Goal: Task Accomplishment & Management: Complete application form

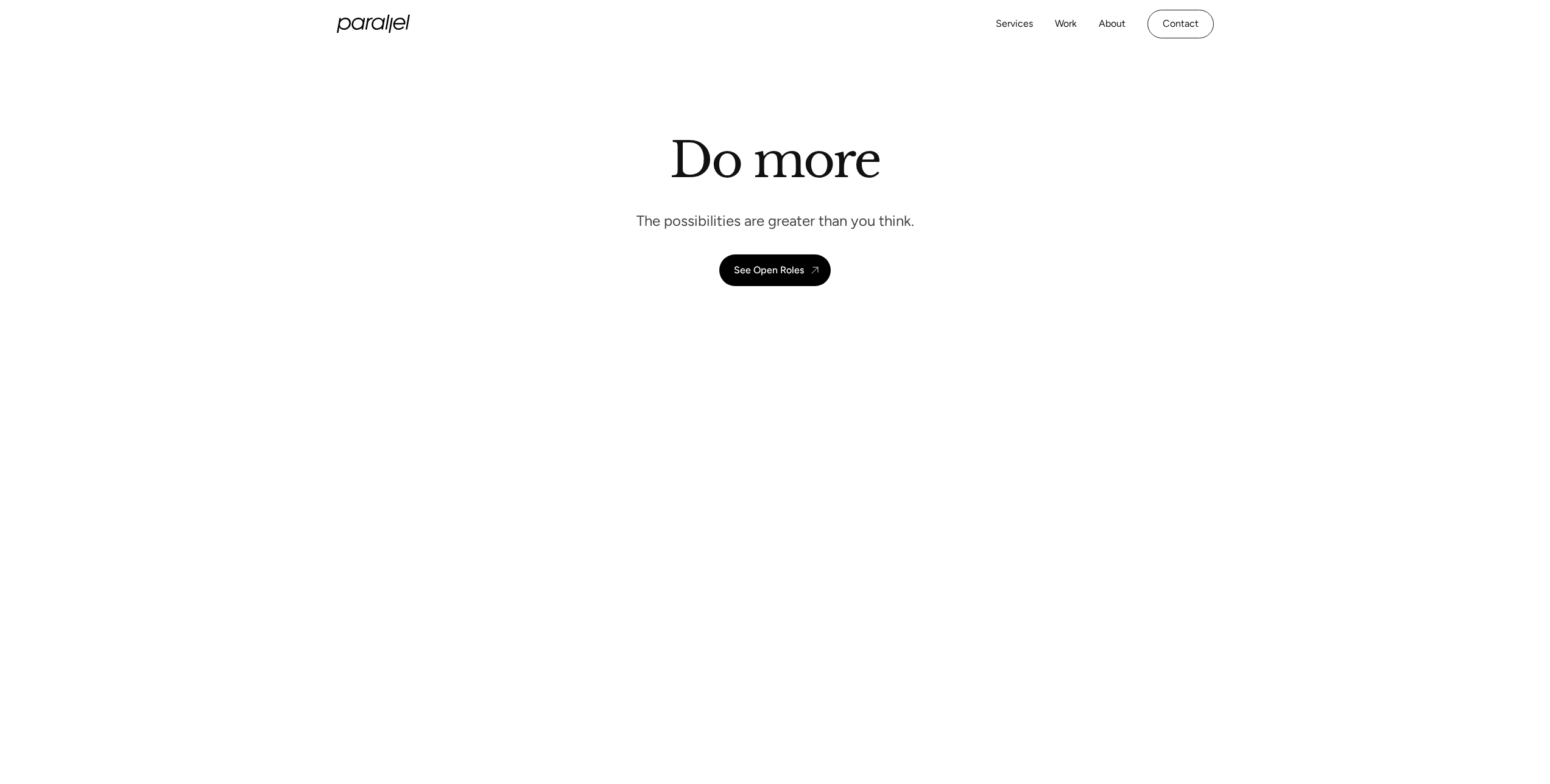
scroll to position [209, 0]
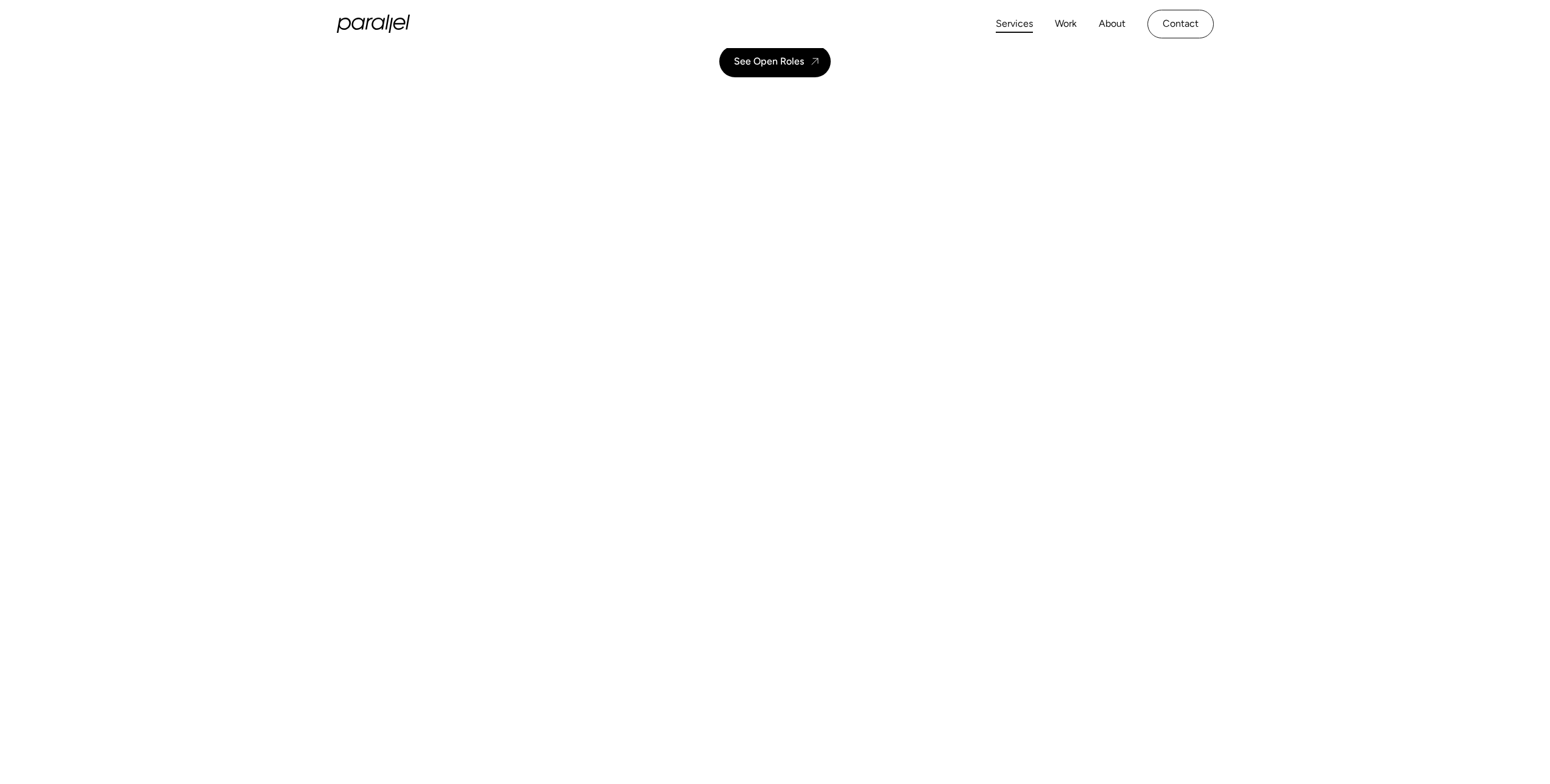
click at [1025, 23] on link "Services" at bounding box center [1015, 24] width 37 height 17
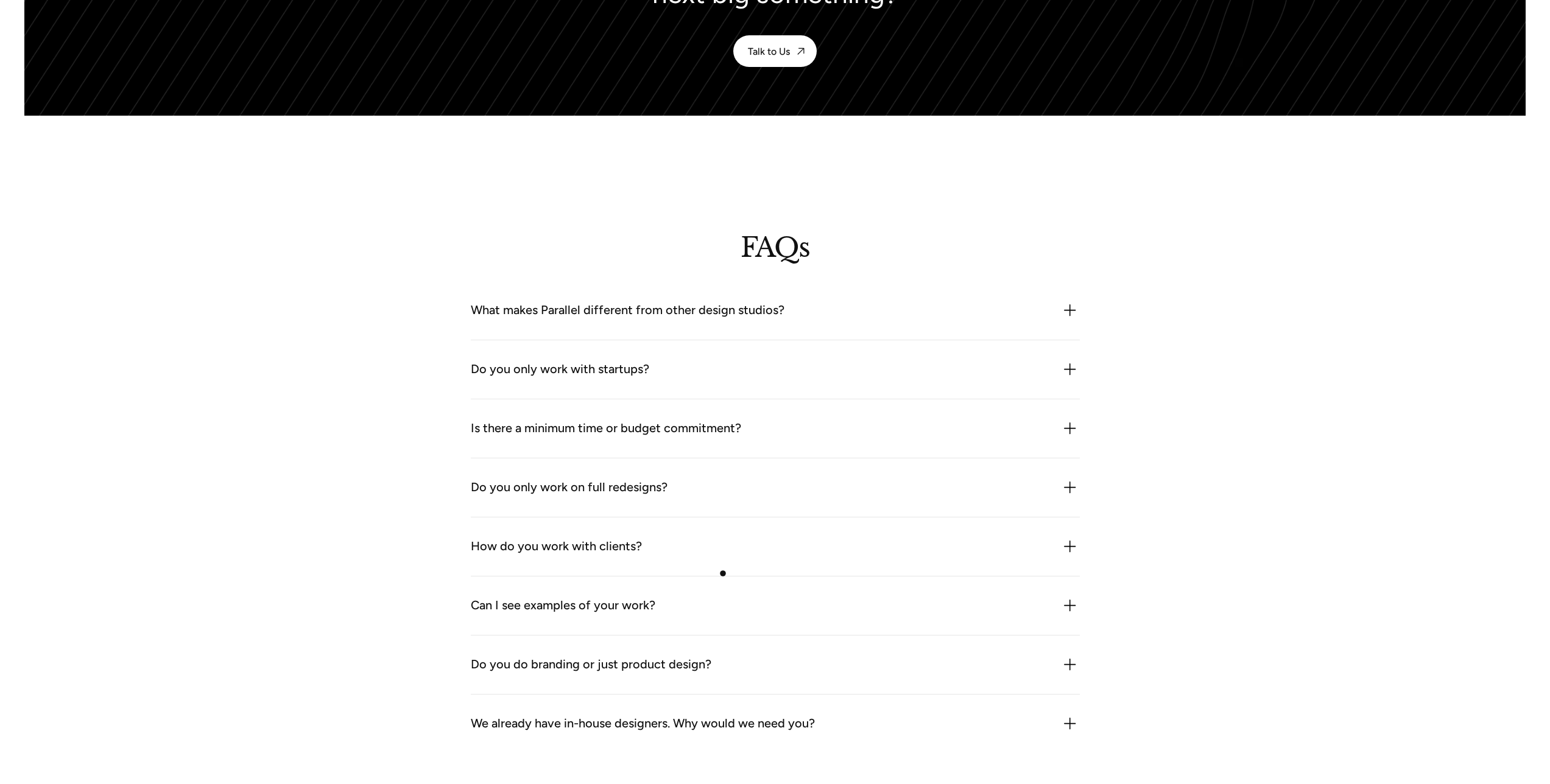
scroll to position [3612, 0]
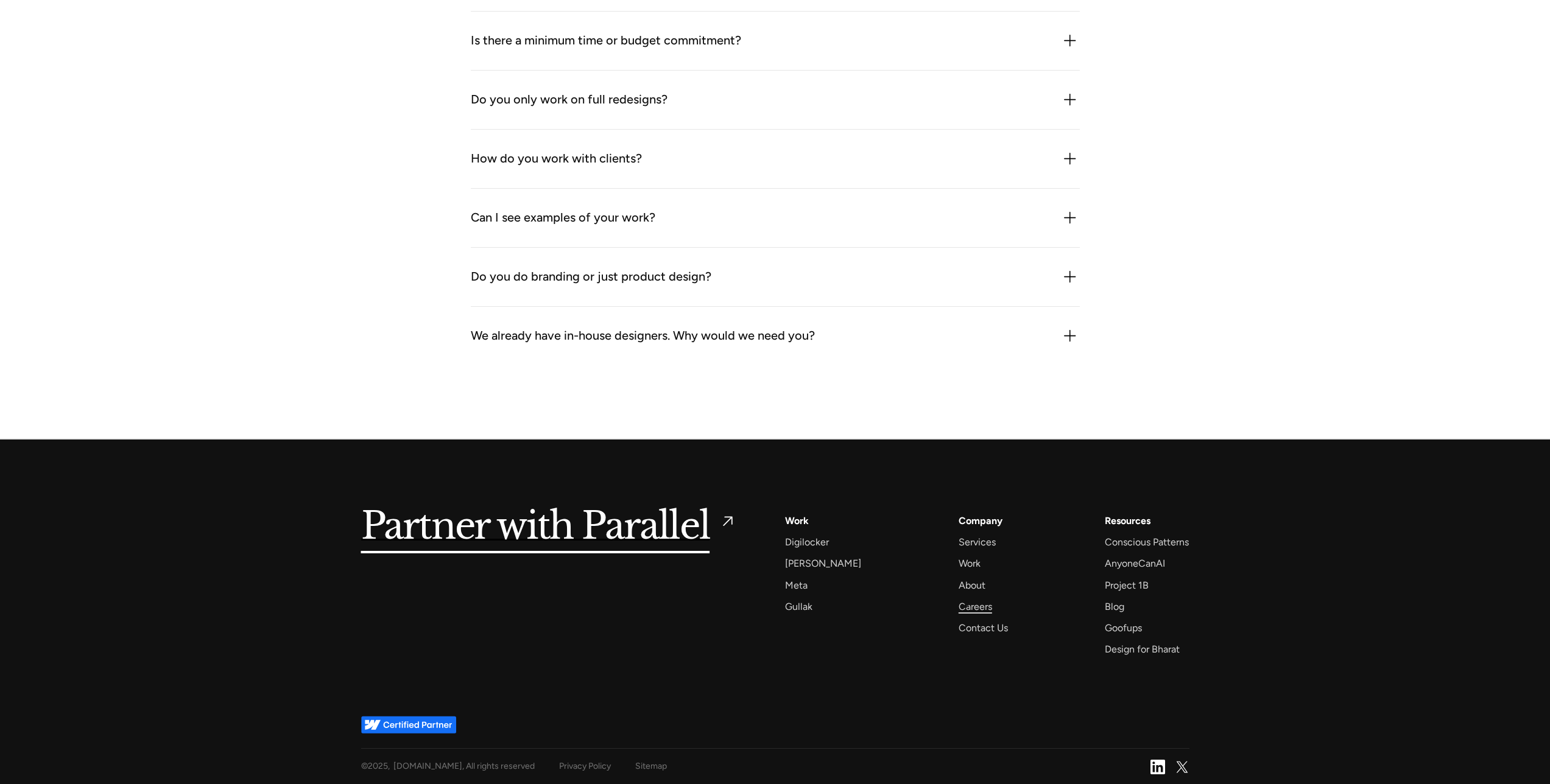
click at [967, 605] on div "Careers" at bounding box center [975, 607] width 34 height 16
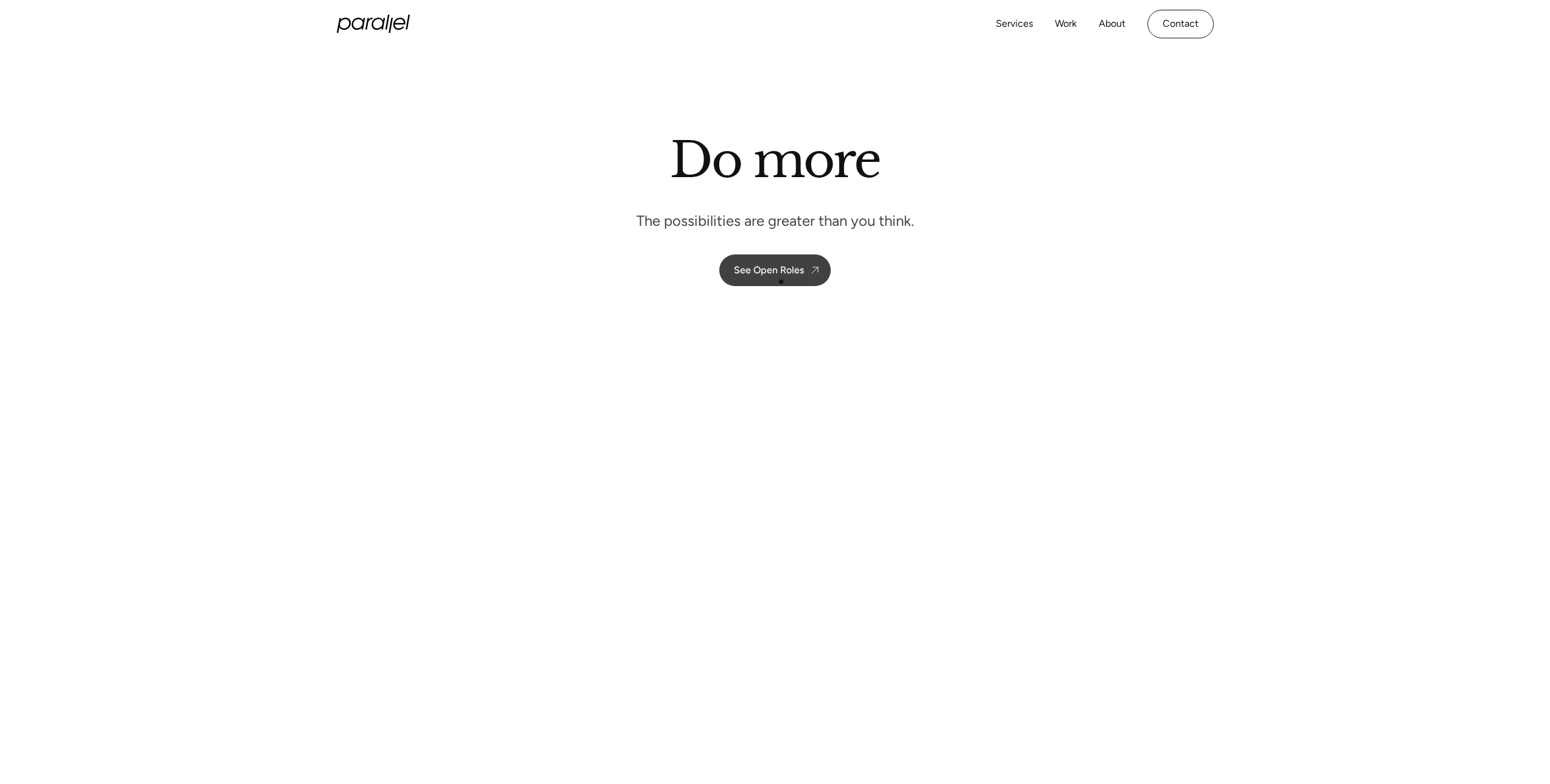
click at [777, 285] on link "See Open Roles" at bounding box center [775, 270] width 112 height 32
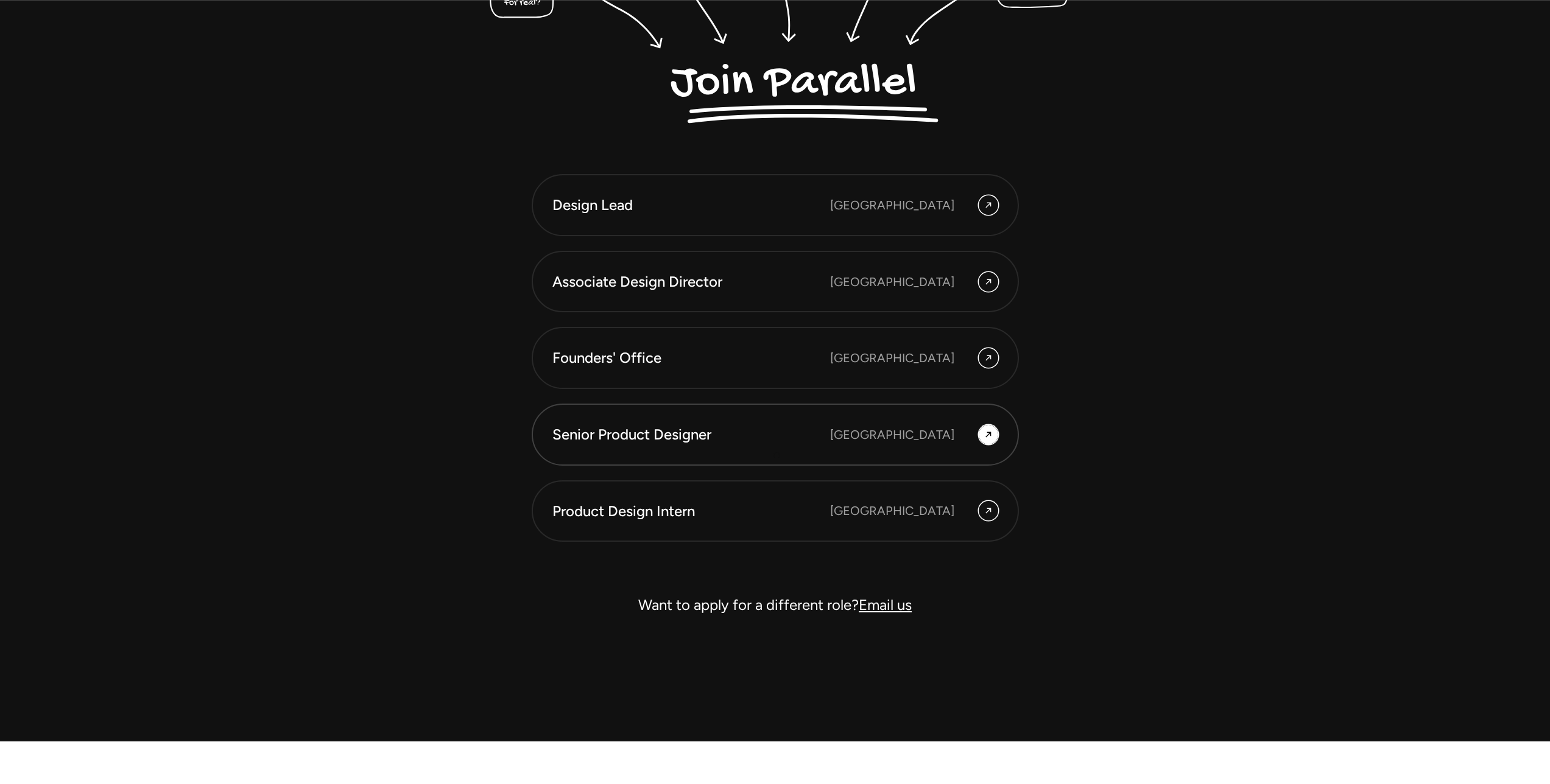
scroll to position [3704, 0]
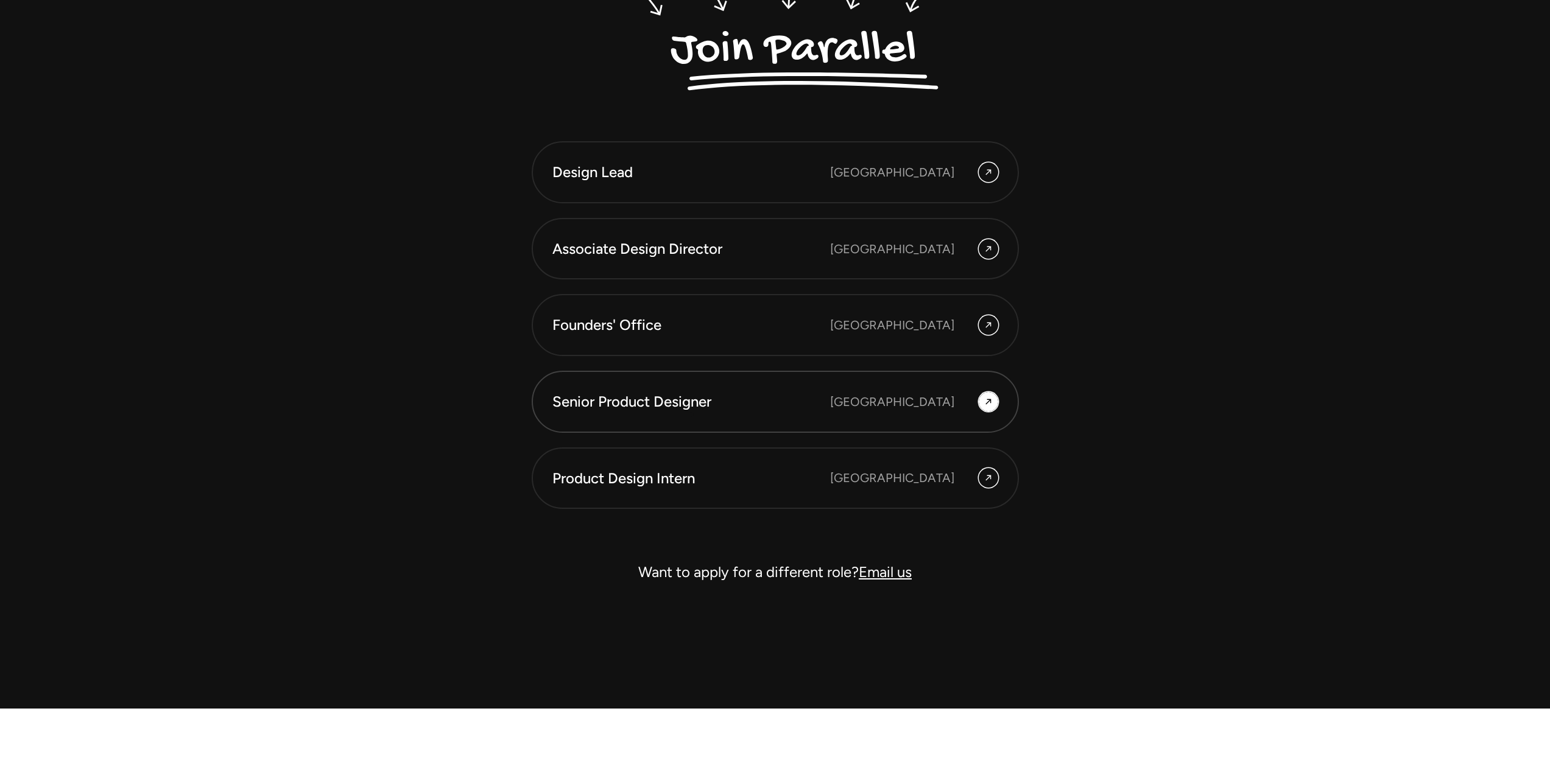
click at [691, 414] on link "Senior Product Designer Bengaluru" at bounding box center [776, 401] width 487 height 62
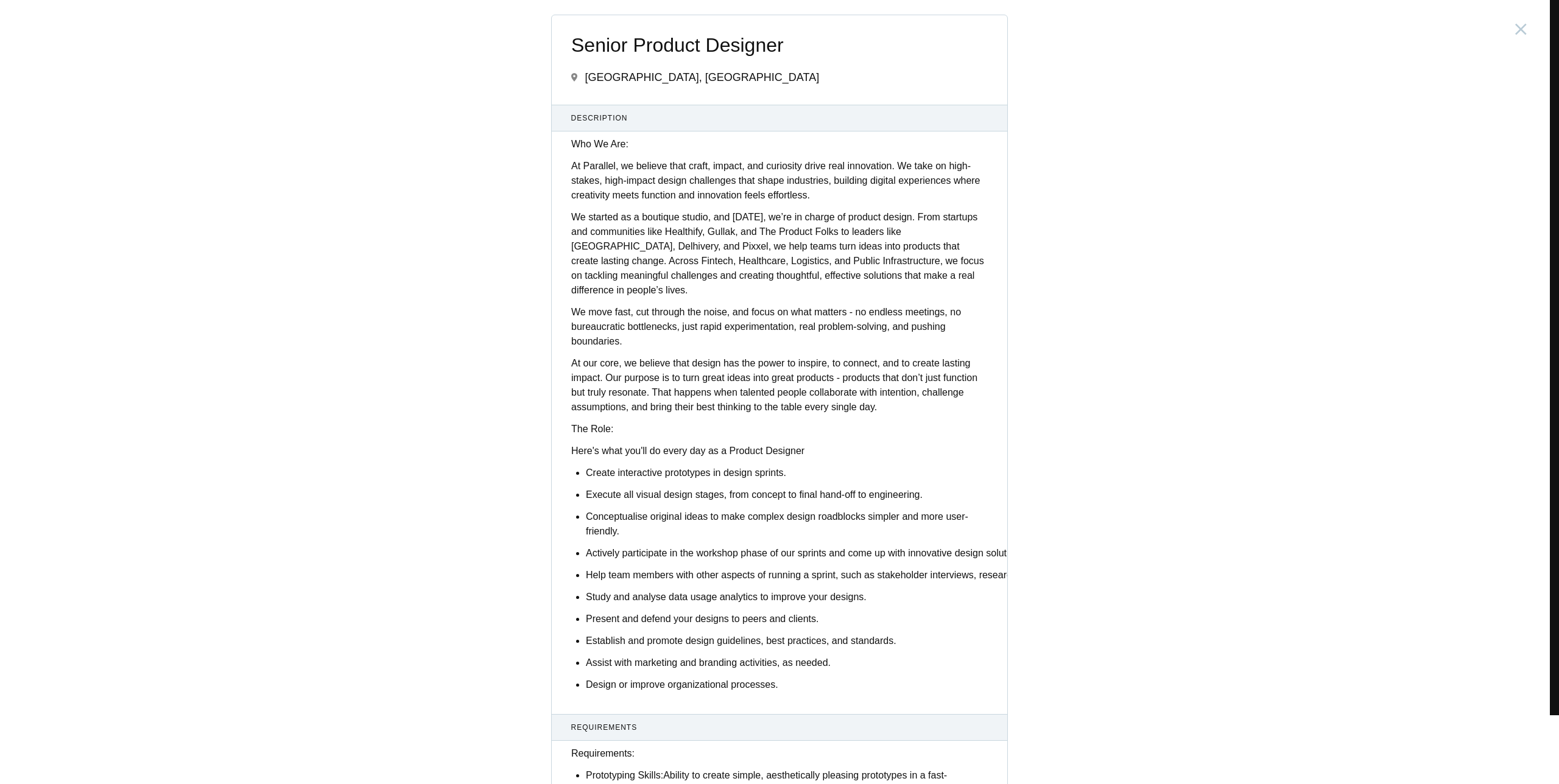
drag, startPoint x: 578, startPoint y: 167, endPoint x: 602, endPoint y: 165, distance: 24.1
click at [602, 164] on p "At Parallel, we believe that craft, impact, and curiosity drive real innovation…" at bounding box center [779, 181] width 416 height 44
drag, startPoint x: 581, startPoint y: 167, endPoint x: 607, endPoint y: 165, distance: 26.1
click at [611, 165] on p "At Parallel, we believe that craft, impact, and curiosity drive real innovation…" at bounding box center [779, 181] width 416 height 44
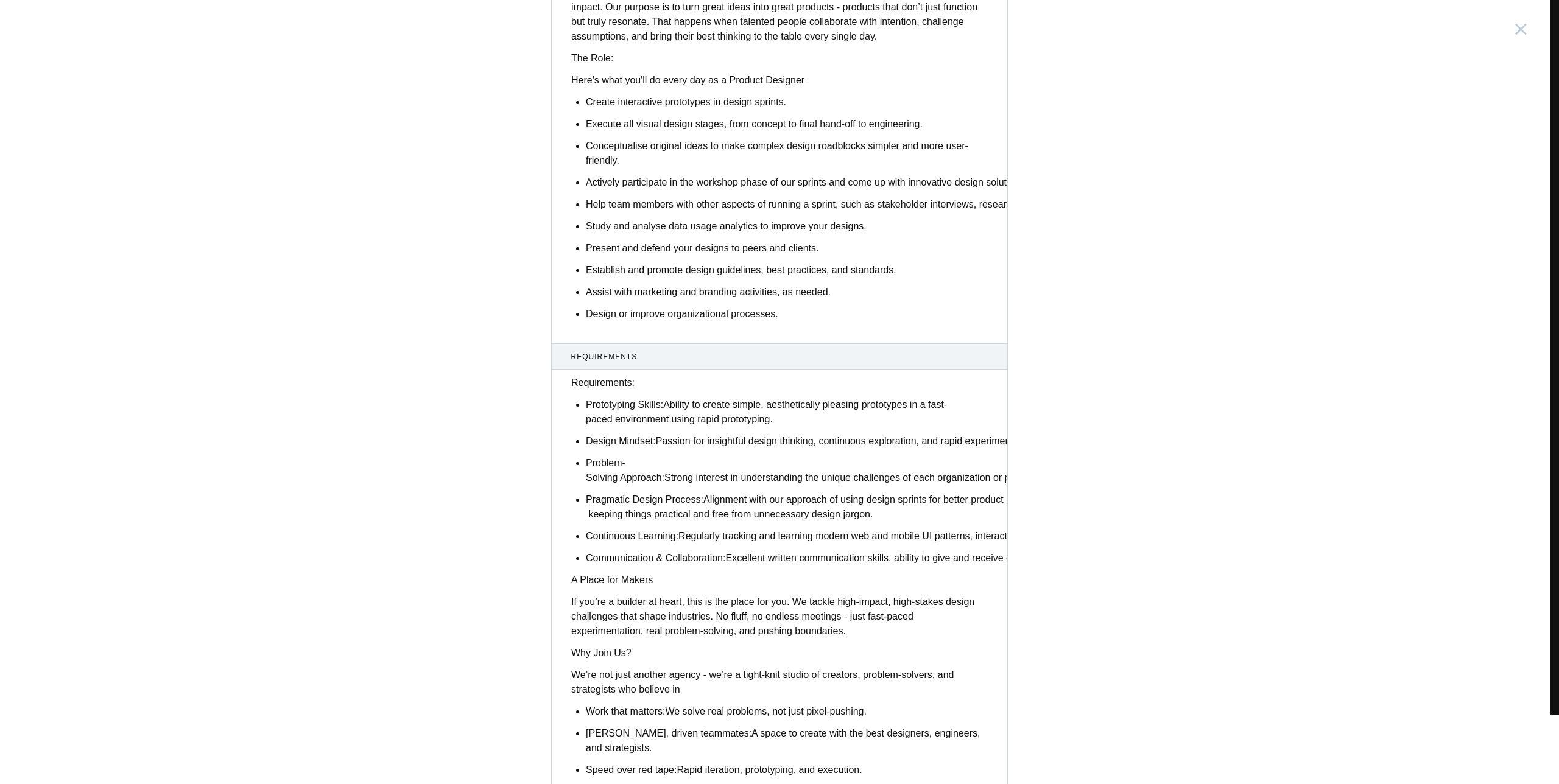
scroll to position [671, 0]
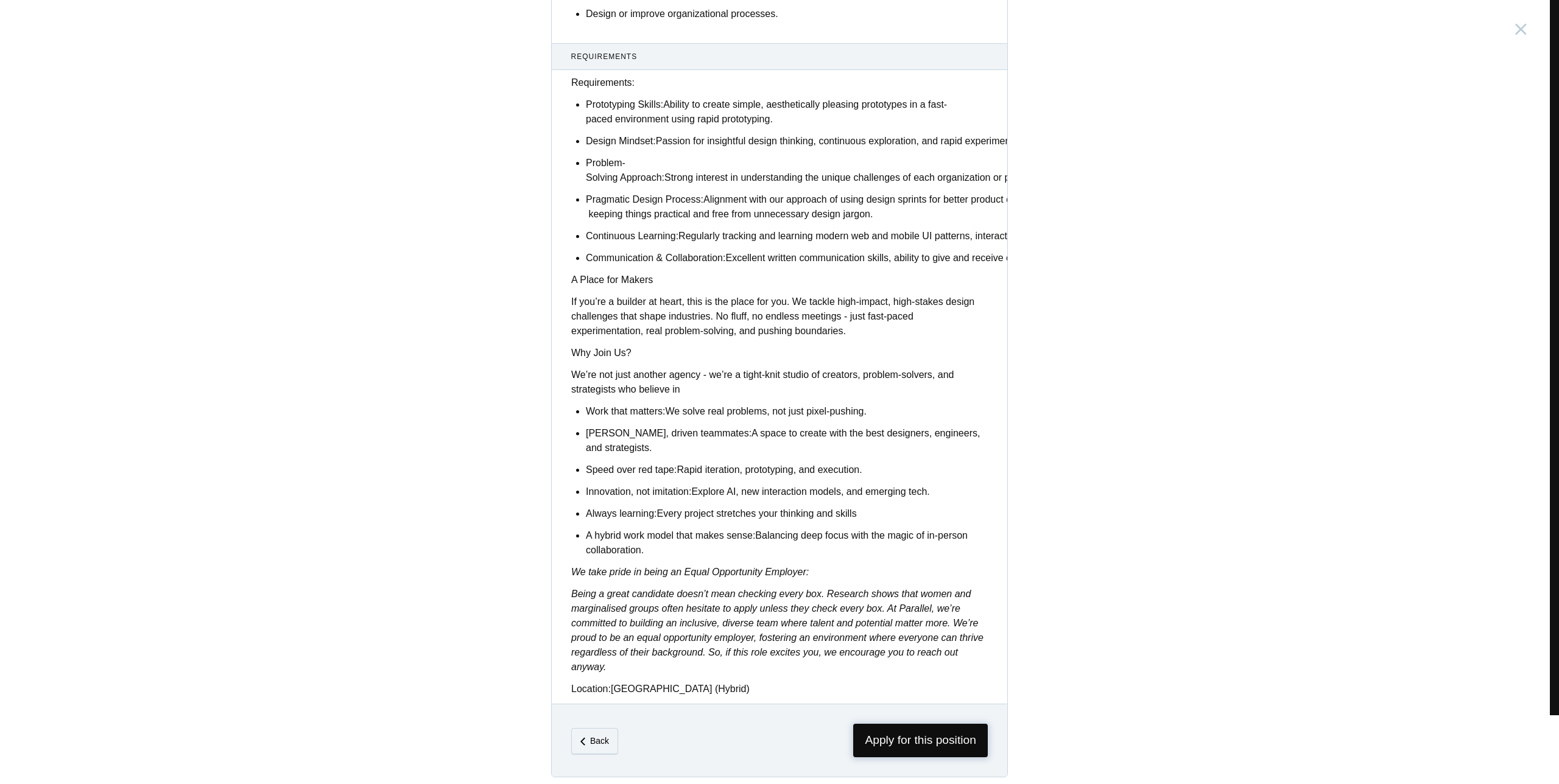
click at [910, 742] on span "Apply for this position" at bounding box center [921, 741] width 135 height 34
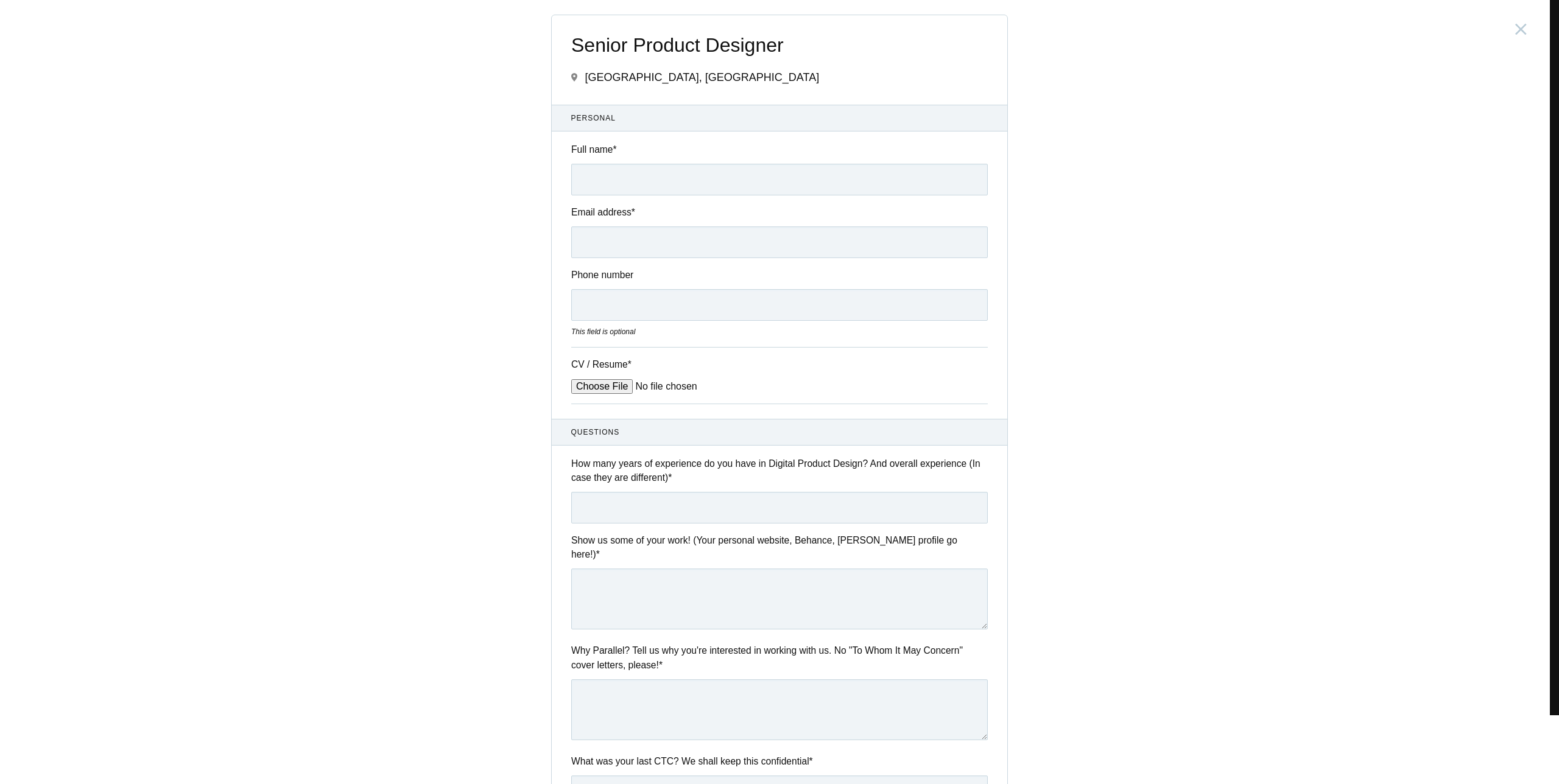
click at [667, 184] on input "Full name *" at bounding box center [779, 179] width 416 height 32
type input "Rohita Patel"
type input "mrrohit9552@gmail.com"
type input "08457899552"
click at [604, 179] on input "Rohita Patel" at bounding box center [779, 179] width 416 height 32
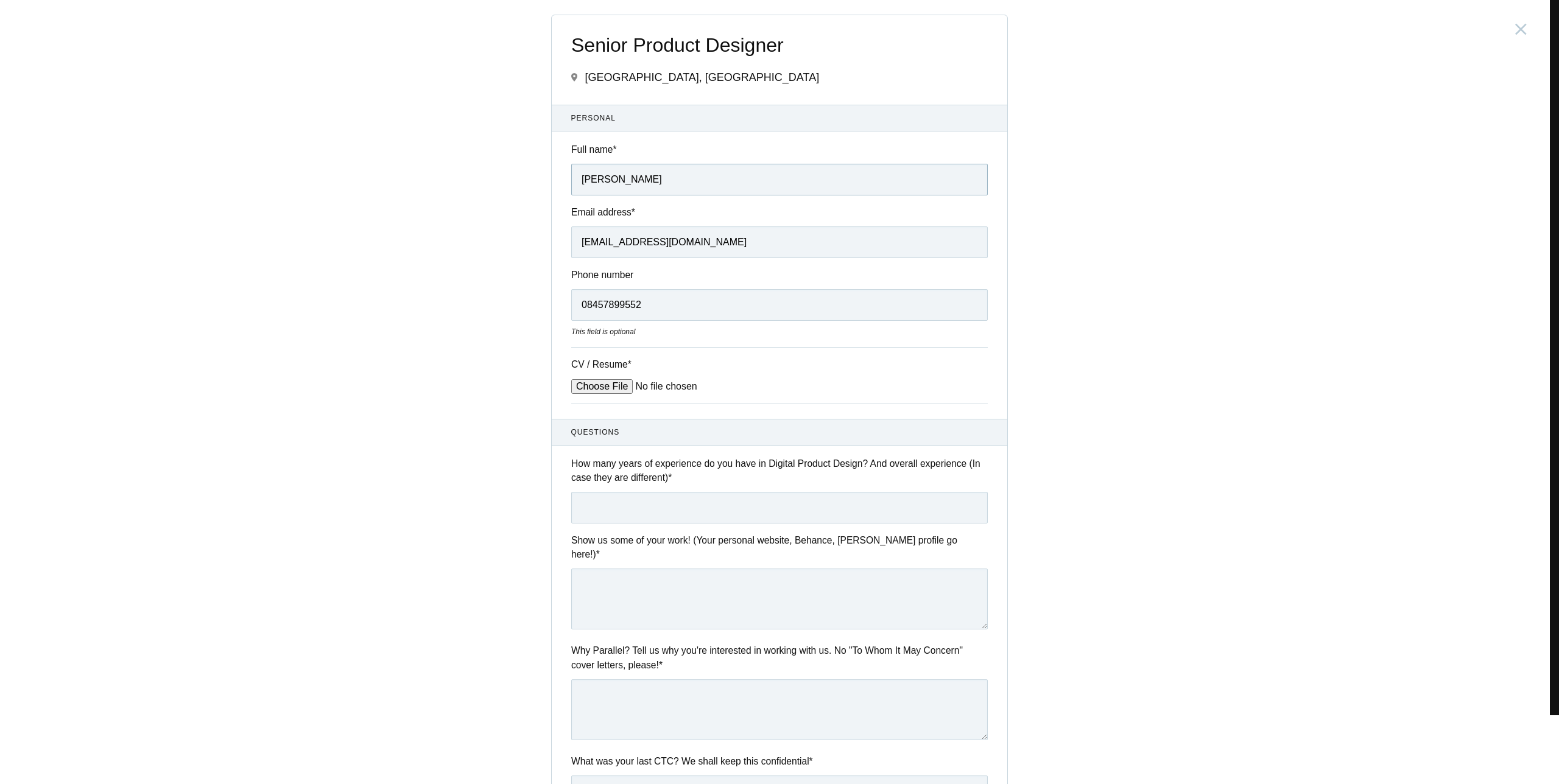
type input "Rohit Patel"
click at [692, 308] on input "08457899552" at bounding box center [779, 305] width 416 height 32
click at [583, 304] on input "08457899552" at bounding box center [779, 305] width 416 height 32
type input "8457899552"
click at [701, 388] on input "CV / Resume *" at bounding box center [664, 386] width 185 height 14
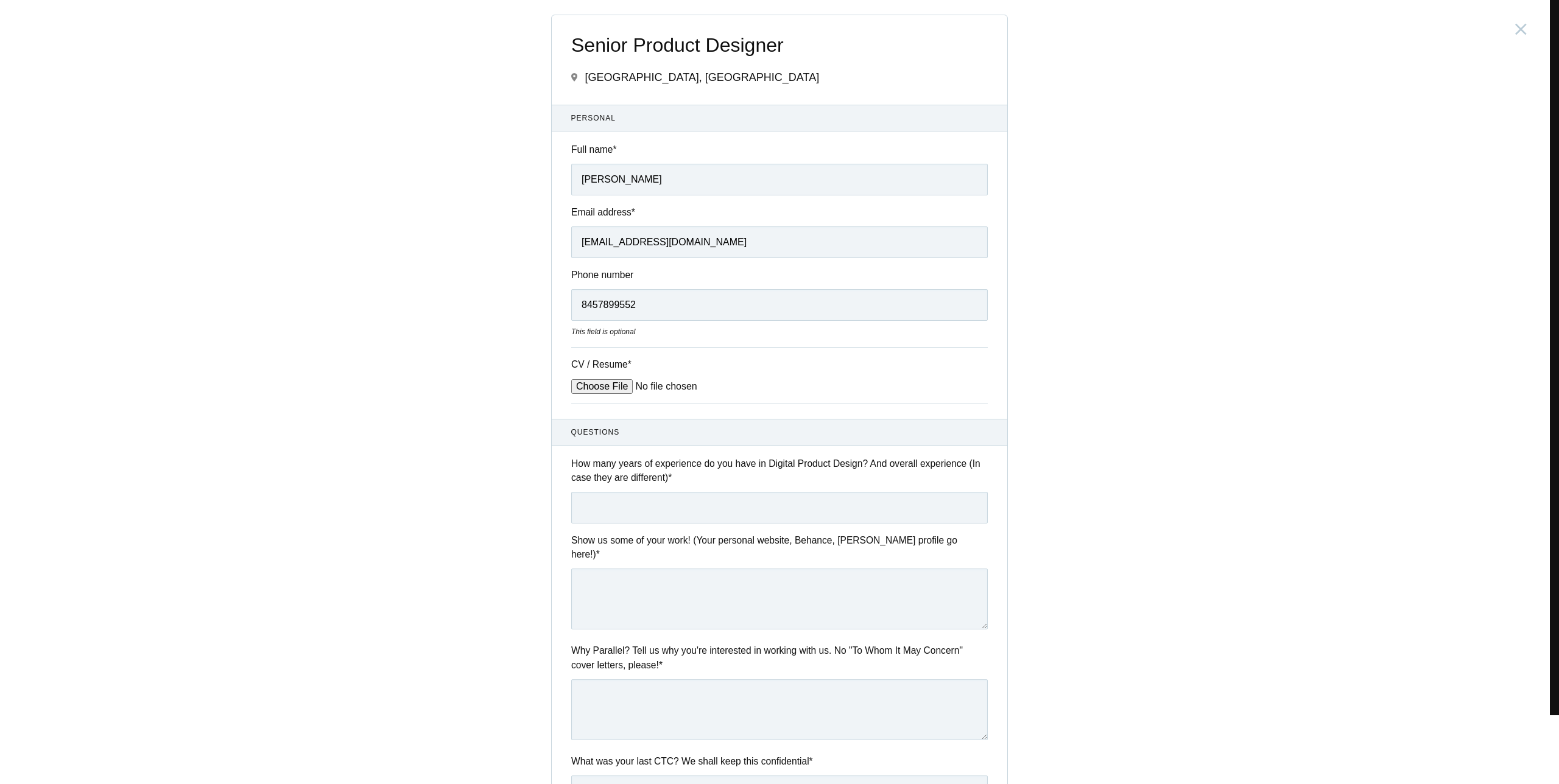
type input "C:\fakepath\Rohit Patel Resume 25.pdf"
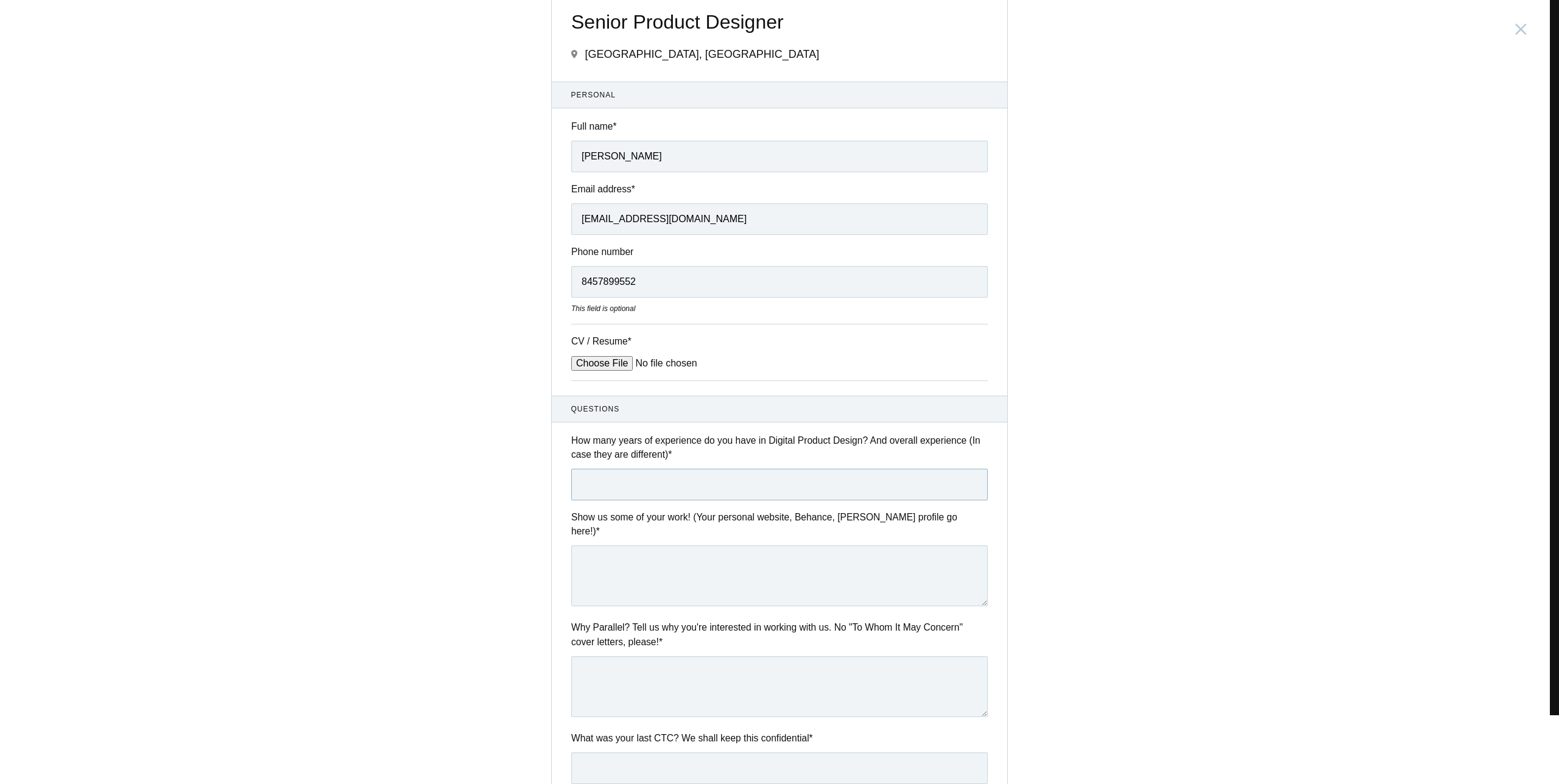
click at [657, 501] on input "text" at bounding box center [779, 484] width 416 height 32
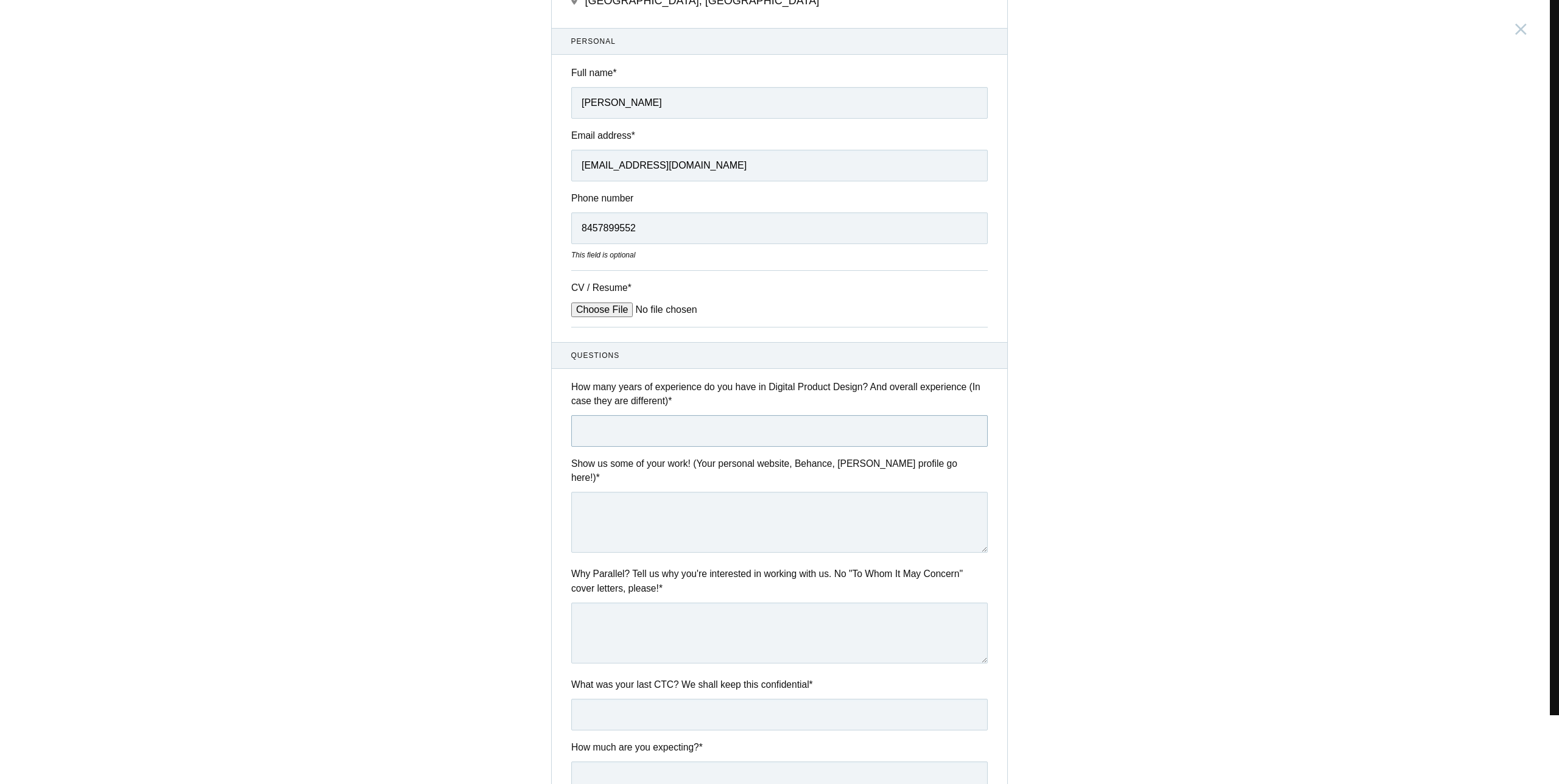
scroll to position [85, 0]
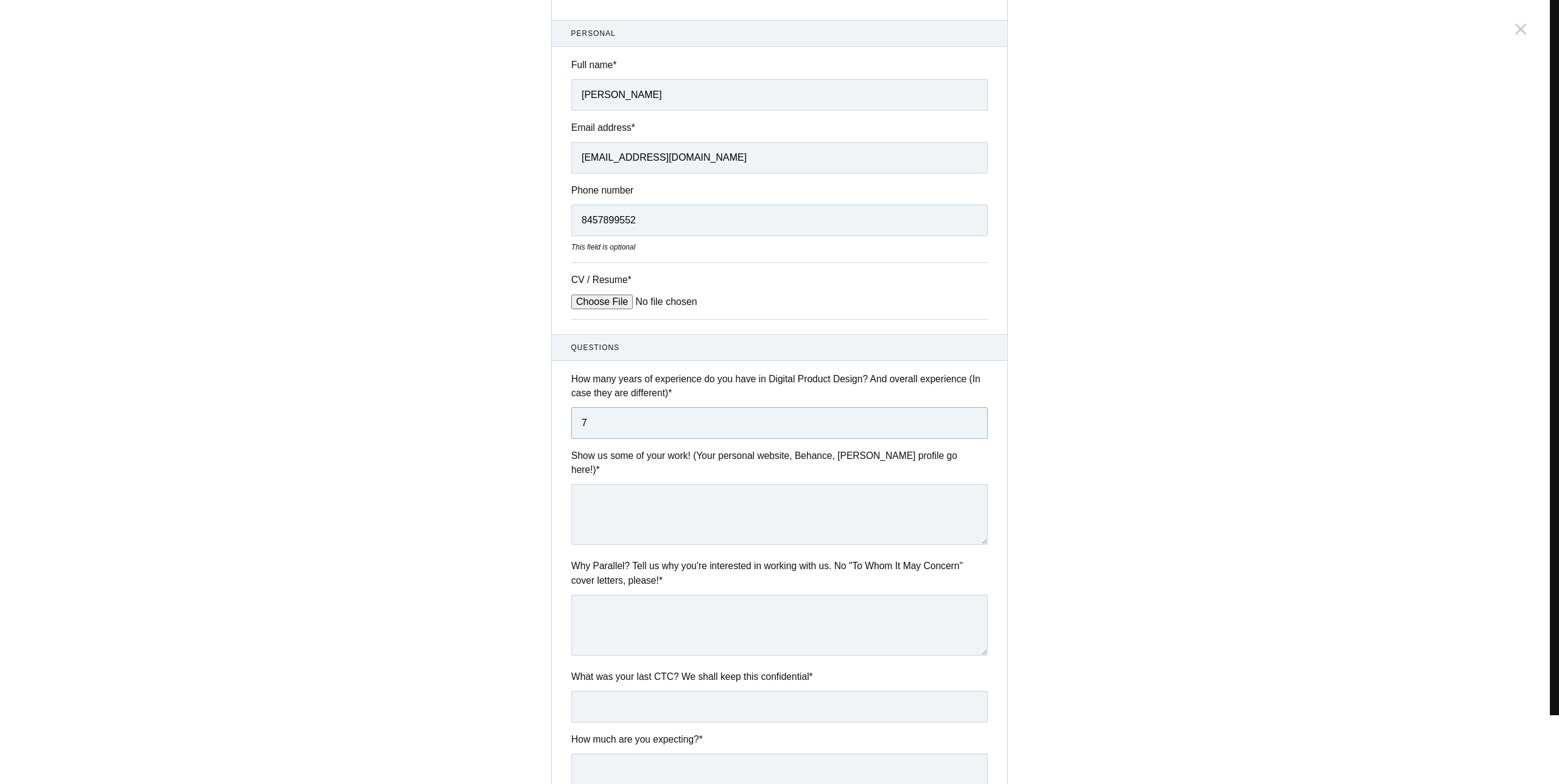
type input "7"
click at [632, 503] on textarea at bounding box center [779, 514] width 416 height 61
click at [676, 491] on textarea "To enrich screen reader interactions, please activate Accessibility in Grammarl…" at bounding box center [779, 514] width 416 height 61
paste textarea "- Some of the best work i have done compiled in a Figma file- https://drive.goo…"
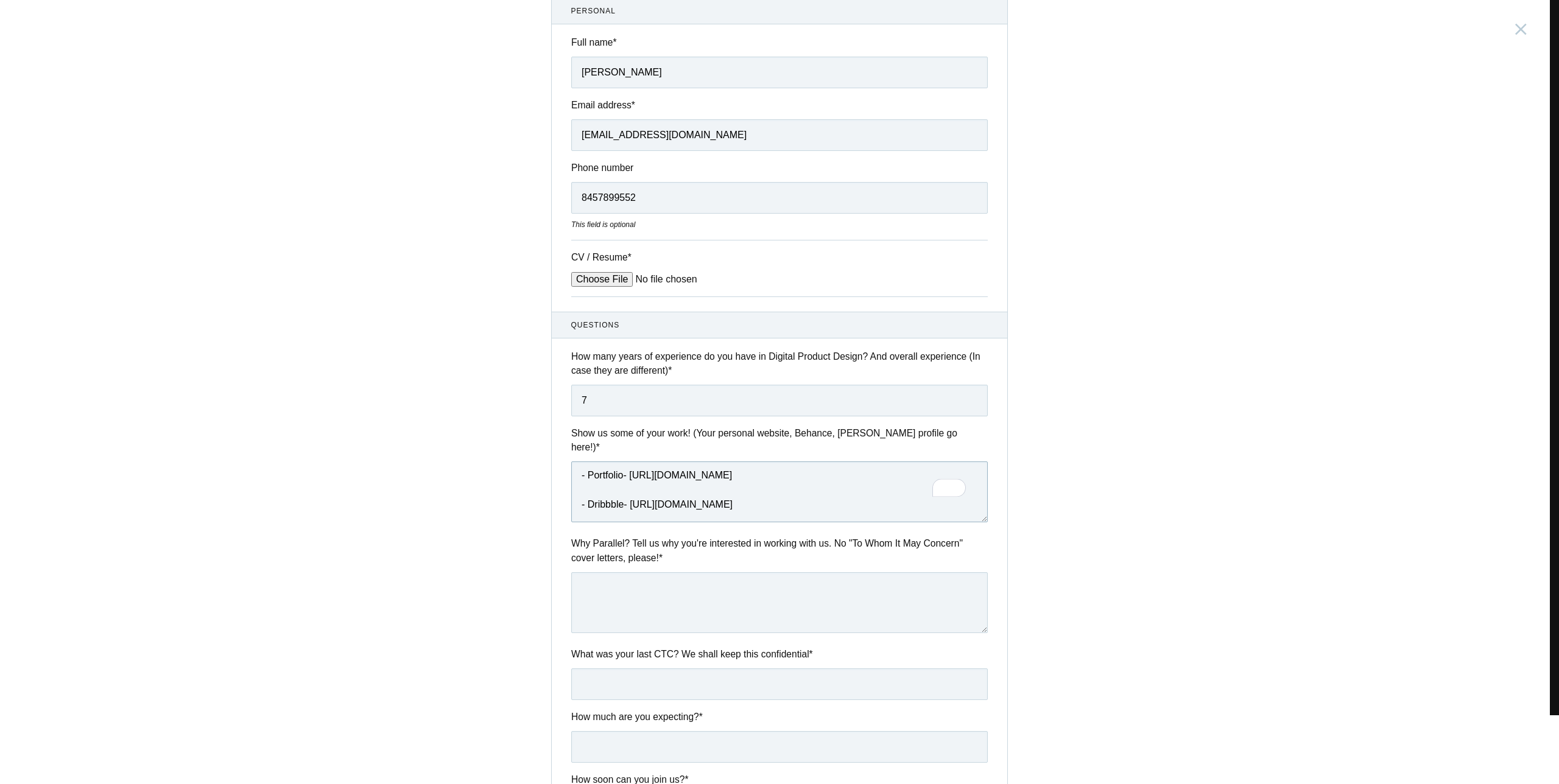
type textarea "- Some of the best work i have done compiled in a Figma file- https://drive.goo…"
click at [642, 572] on textarea at bounding box center [779, 603] width 416 height 61
drag, startPoint x: 677, startPoint y: 544, endPoint x: 551, endPoint y: 523, distance: 127.7
click at [552, 522] on div "Questions How many years of experience do you have in Digital Product Design? A…" at bounding box center [780, 580] width 456 height 537
copy label "Why Parallel? Tell us why you're interested in working with us. No "To Whom It …"
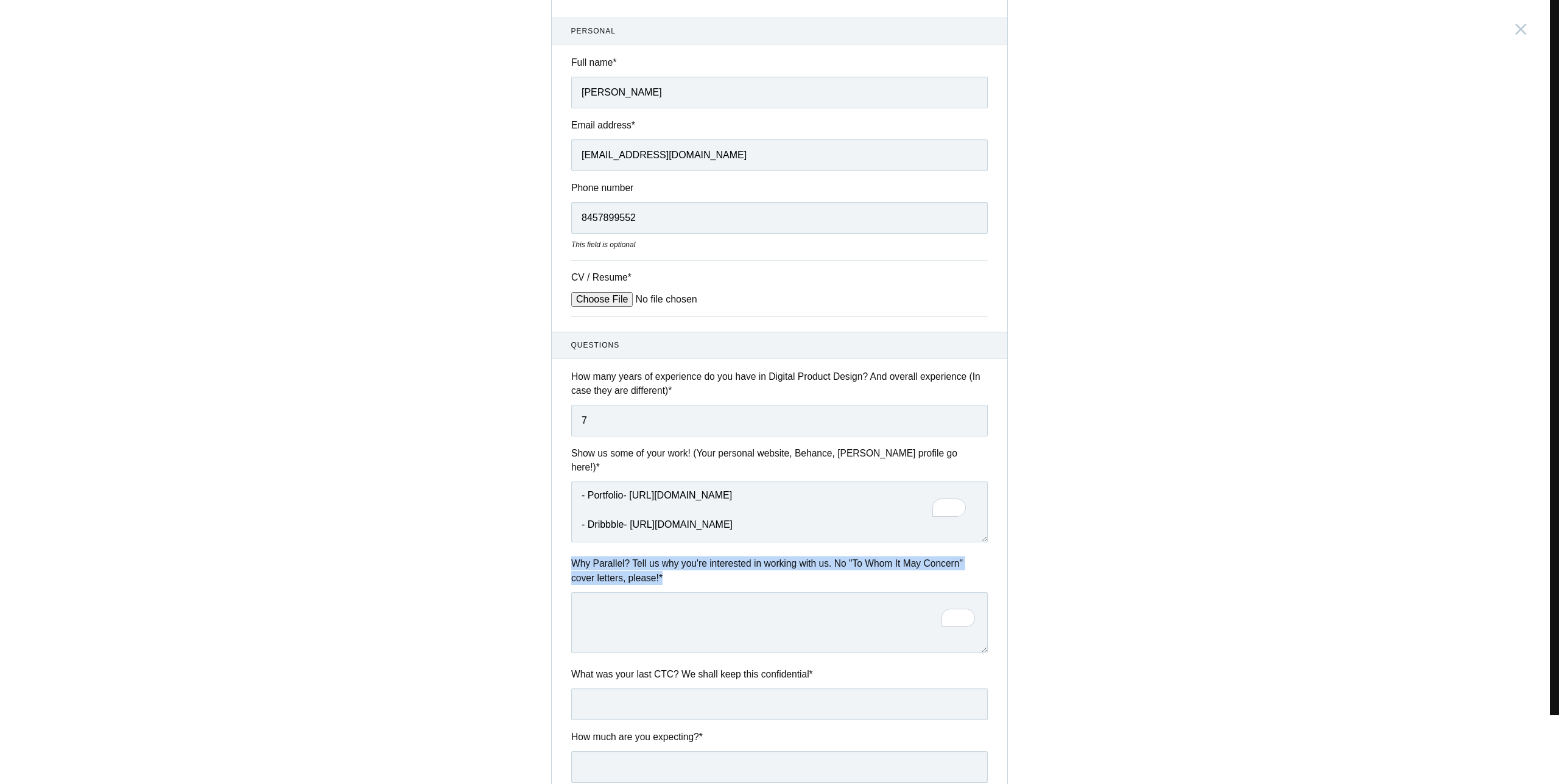
scroll to position [0, 0]
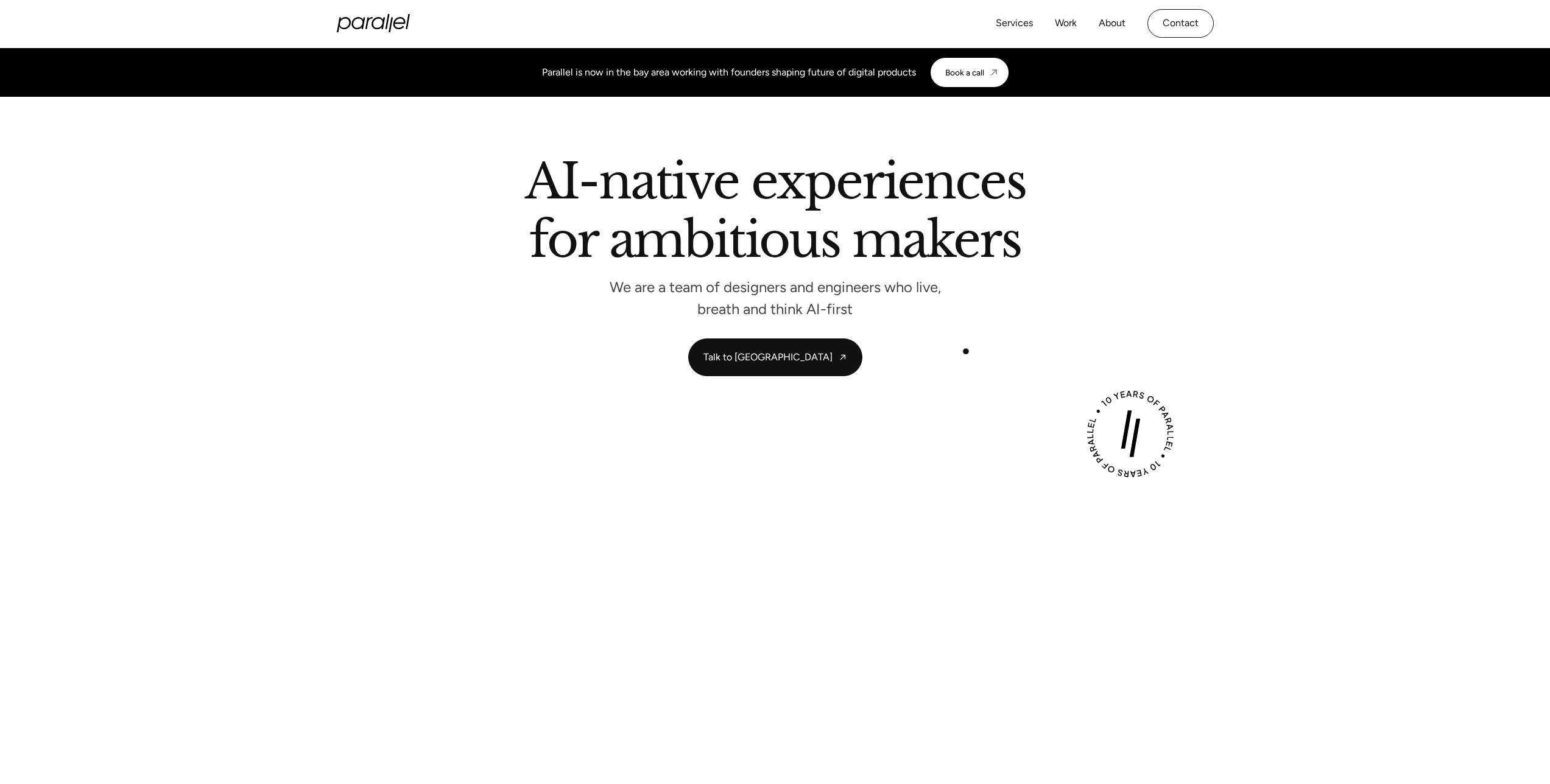
scroll to position [307, 0]
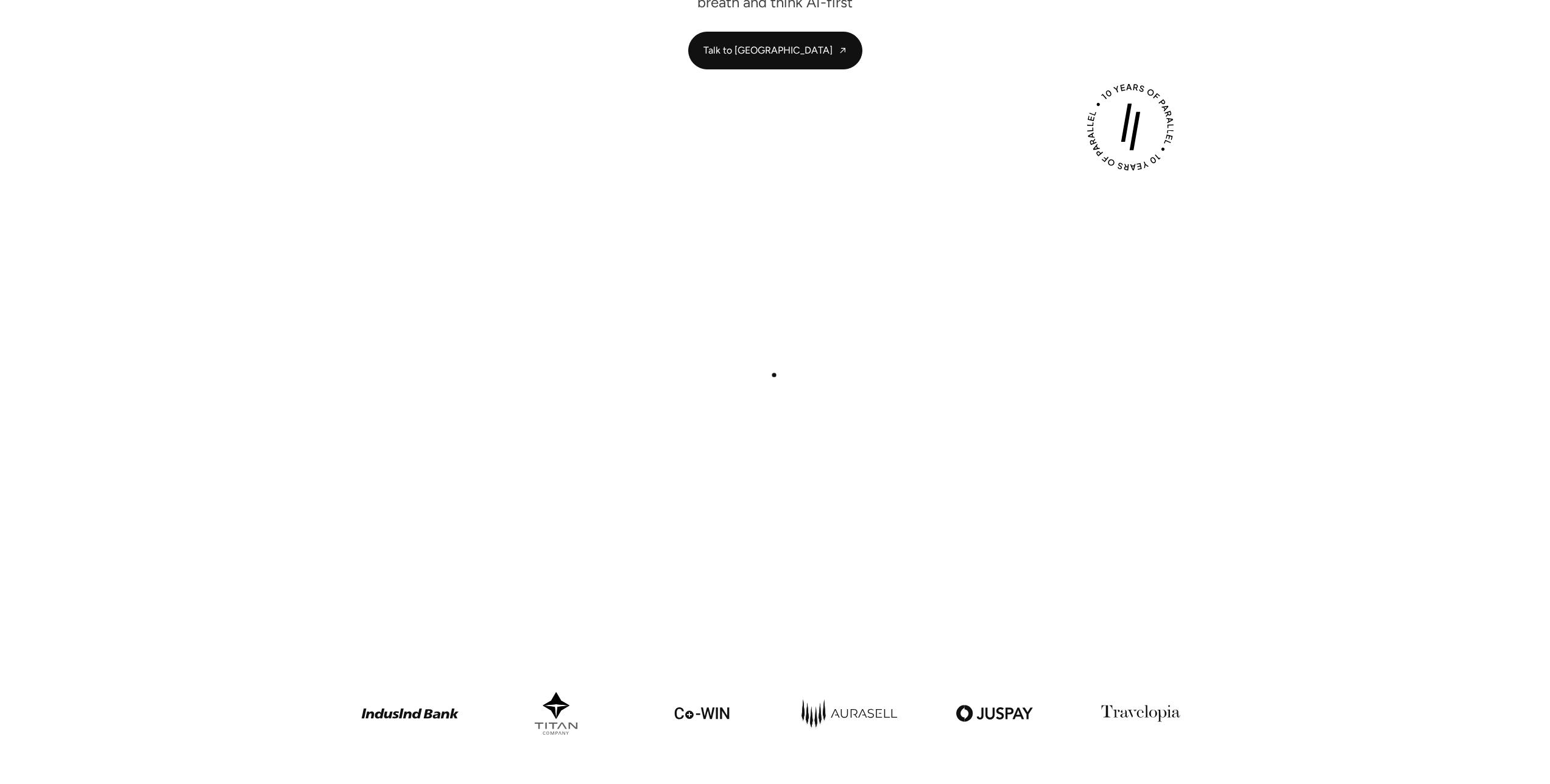
click at [772, 363] on button "Play with Sound" at bounding box center [775, 376] width 94 height 27
click at [784, 147] on div "Play with Sound" at bounding box center [775, 377] width 877 height 493
click at [784, 370] on button "Play with Sound" at bounding box center [775, 376] width 94 height 27
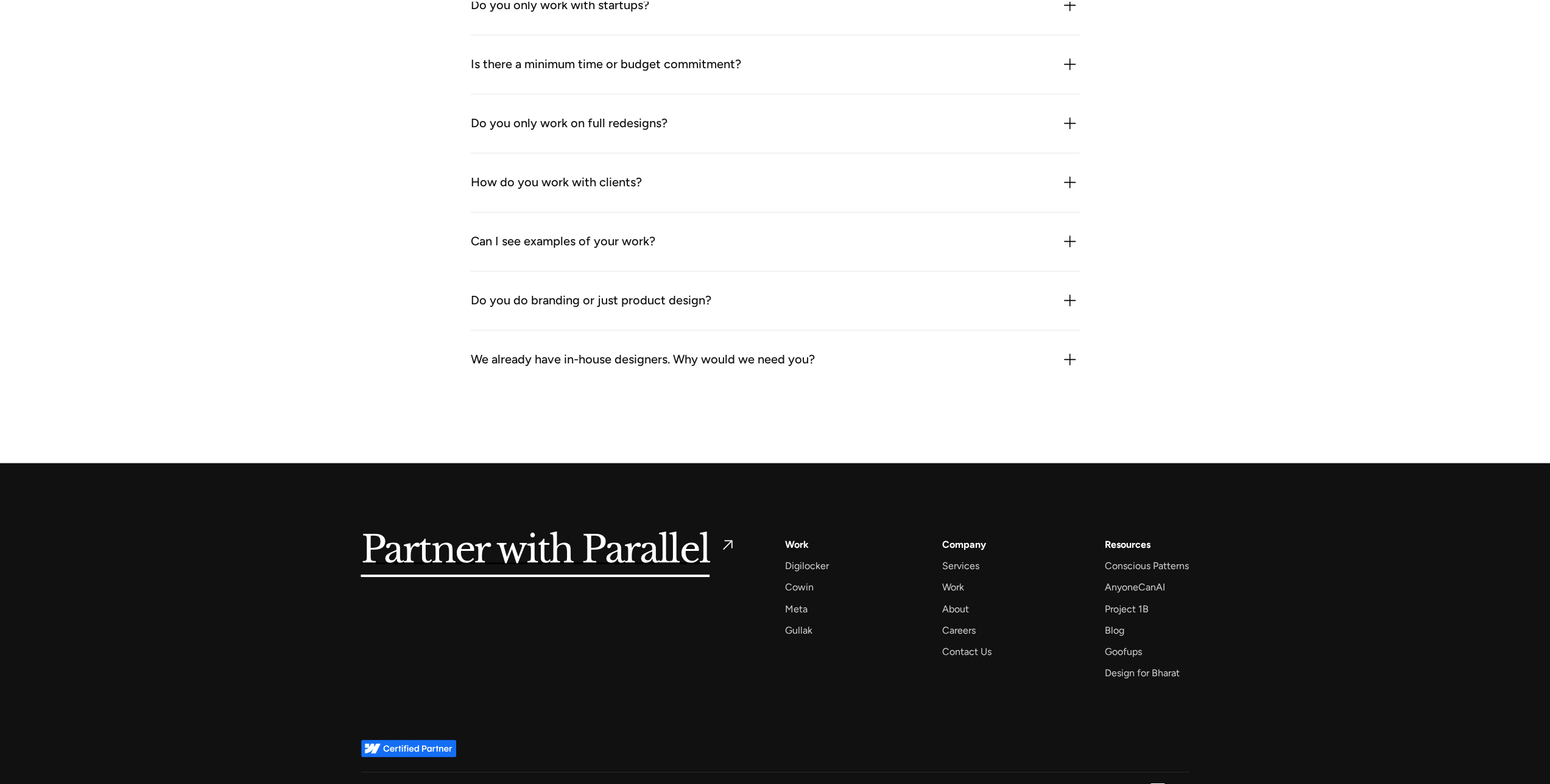
scroll to position [3612, 0]
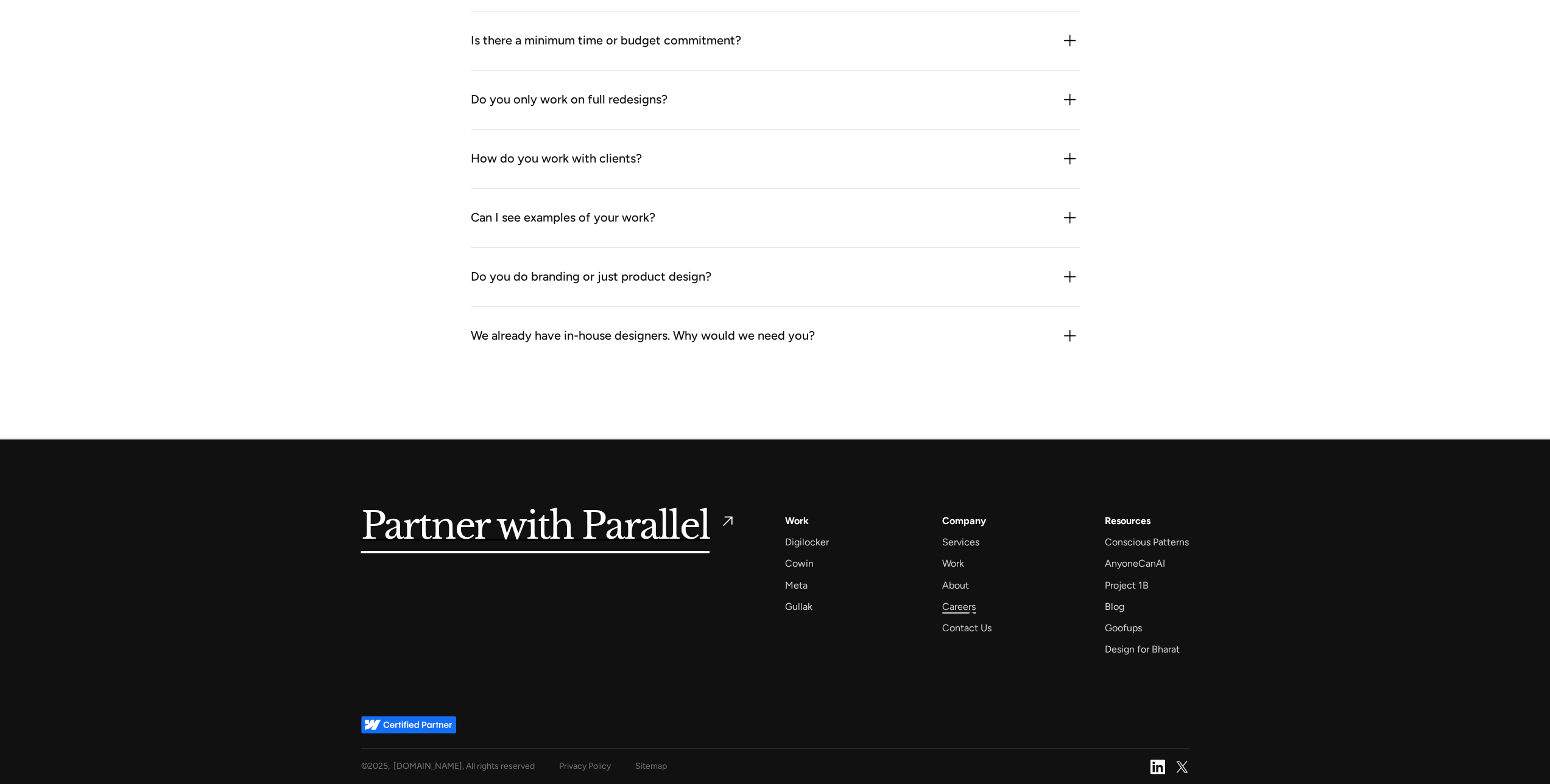
click at [970, 611] on div "Careers" at bounding box center [959, 607] width 34 height 16
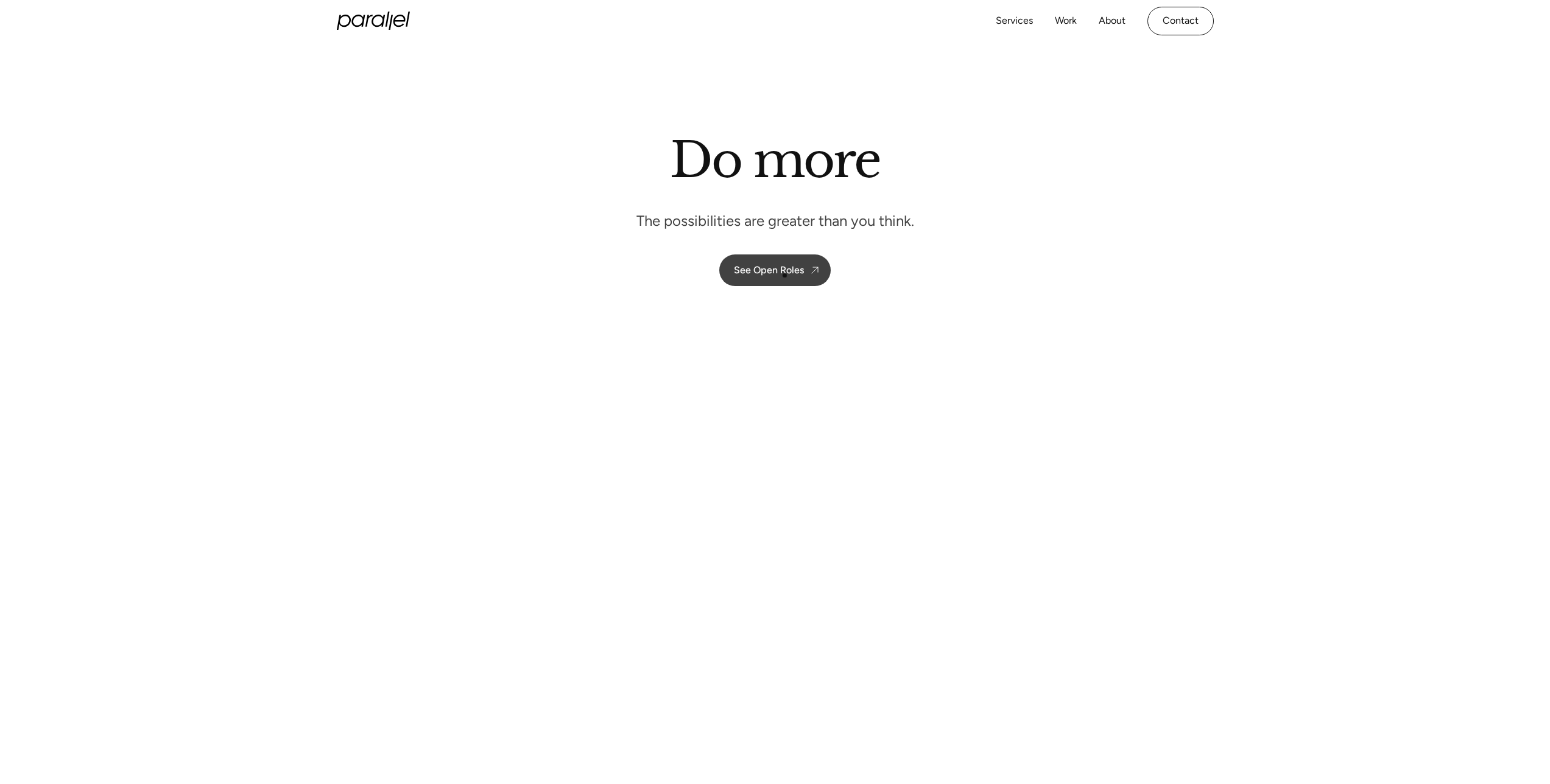
click at [785, 284] on link "See Open Roles" at bounding box center [775, 270] width 112 height 32
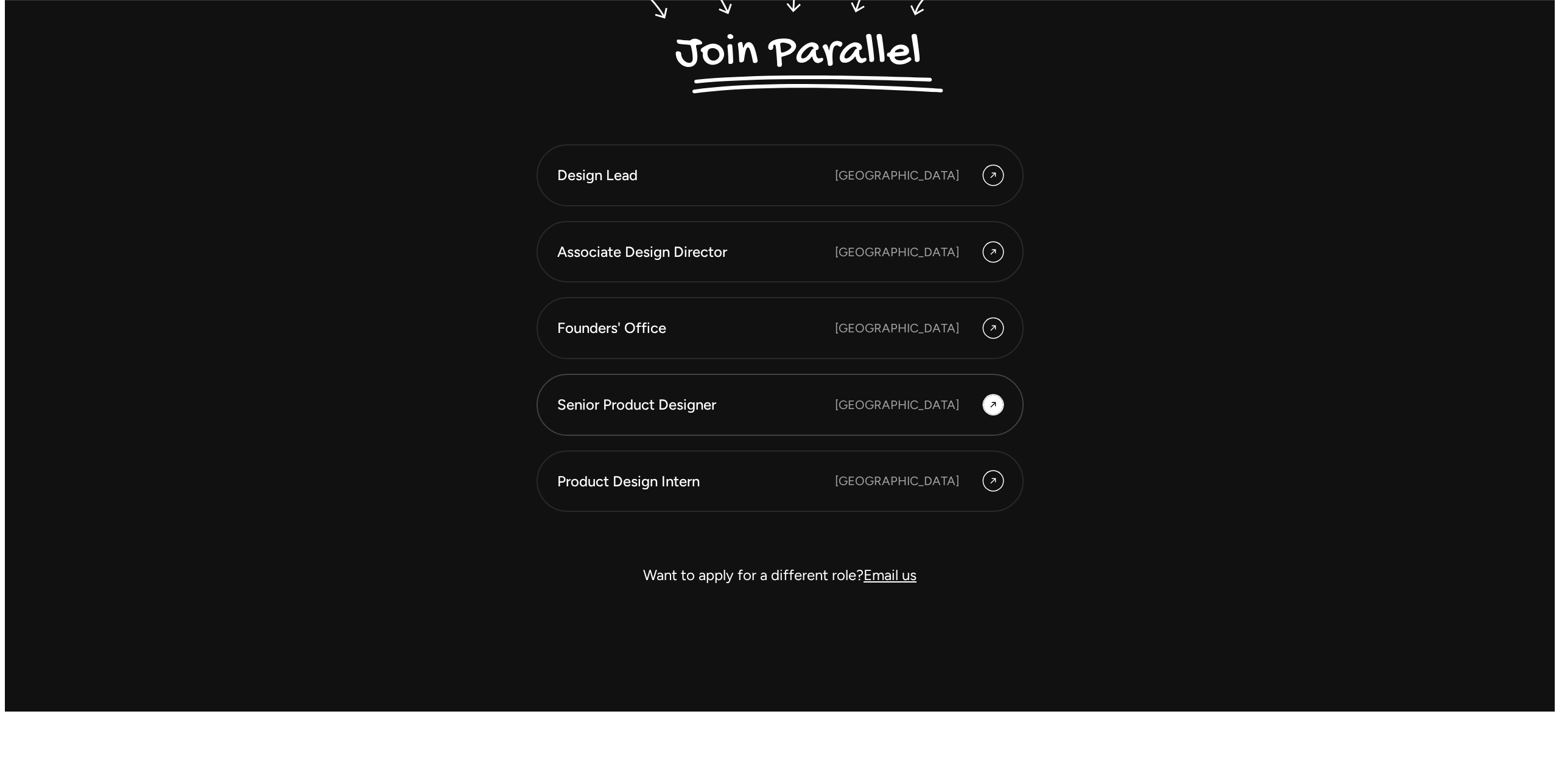
scroll to position [3704, 0]
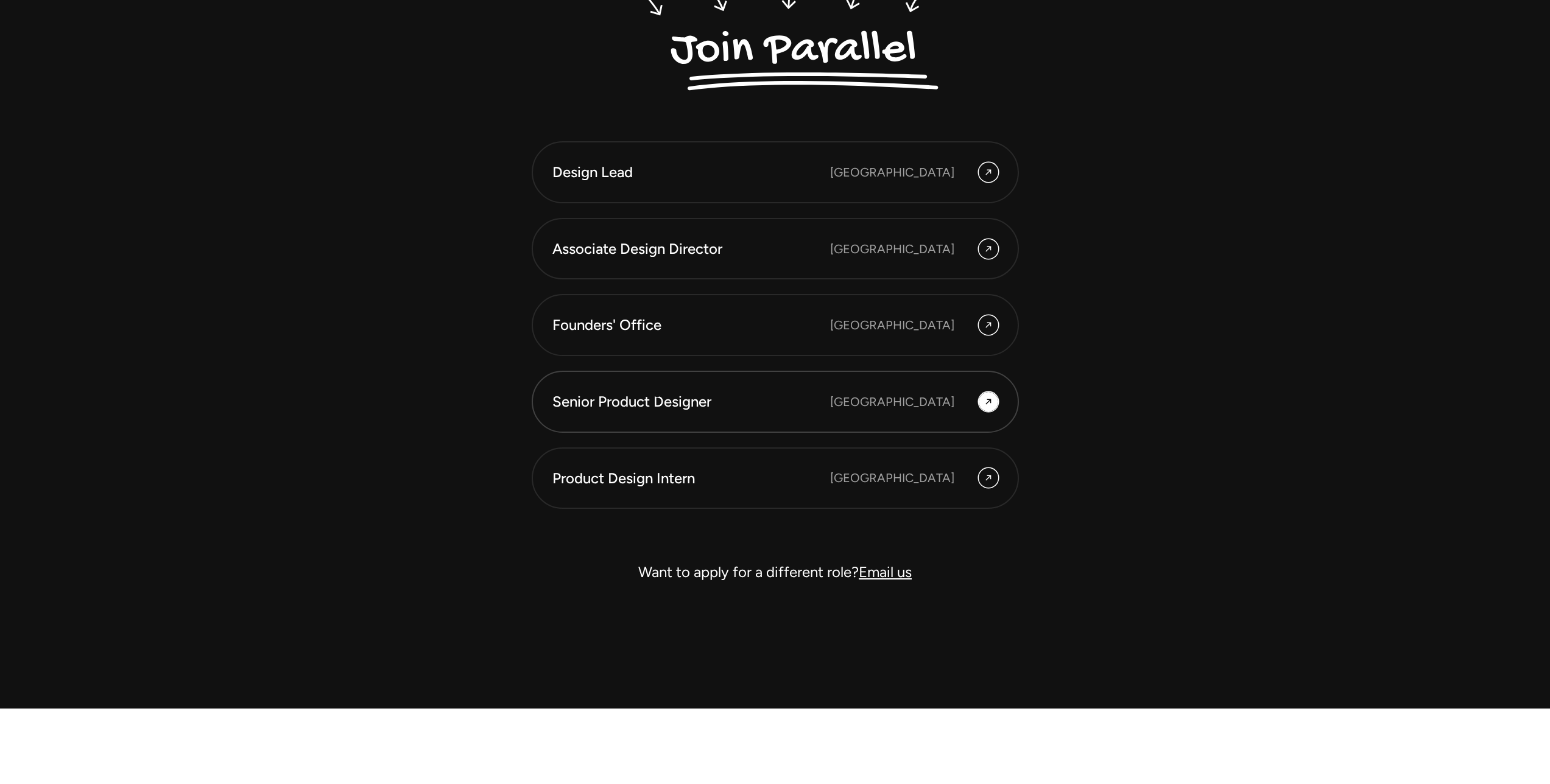
click at [657, 395] on div "Senior Product Designer" at bounding box center [691, 401] width 278 height 21
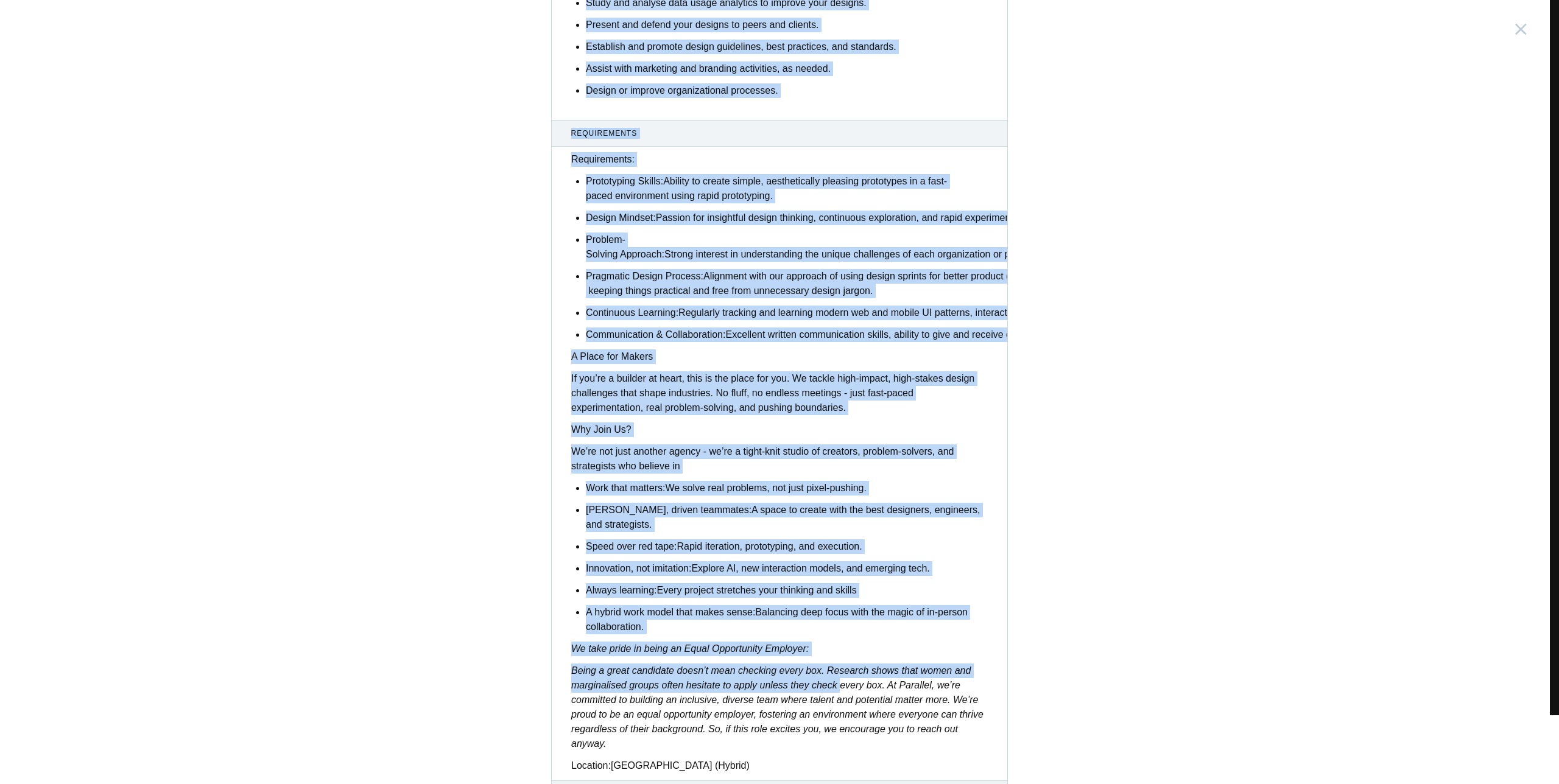
scroll to position [671, 0]
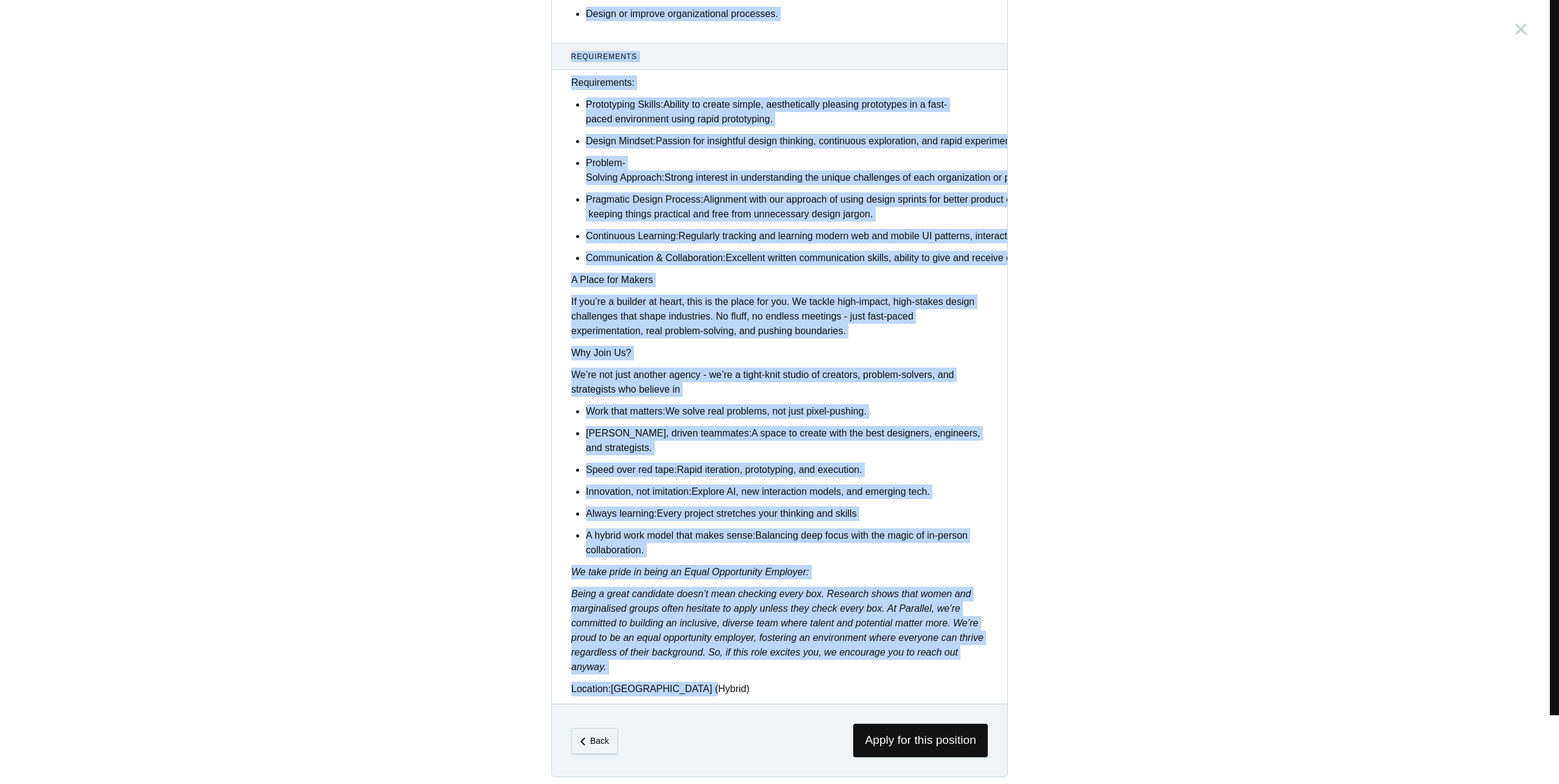
drag, startPoint x: 564, startPoint y: 41, endPoint x: 834, endPoint y: 675, distance: 689.1
click at [834, 675] on div "Senior Product Designer [GEOGRAPHIC_DATA], [GEOGRAPHIC_DATA] Description Who We…" at bounding box center [780, 60] width 457 height 1434
copy div "Senior Product Designer India, Bengaluru Description Who We Are: At Parallel, w…"
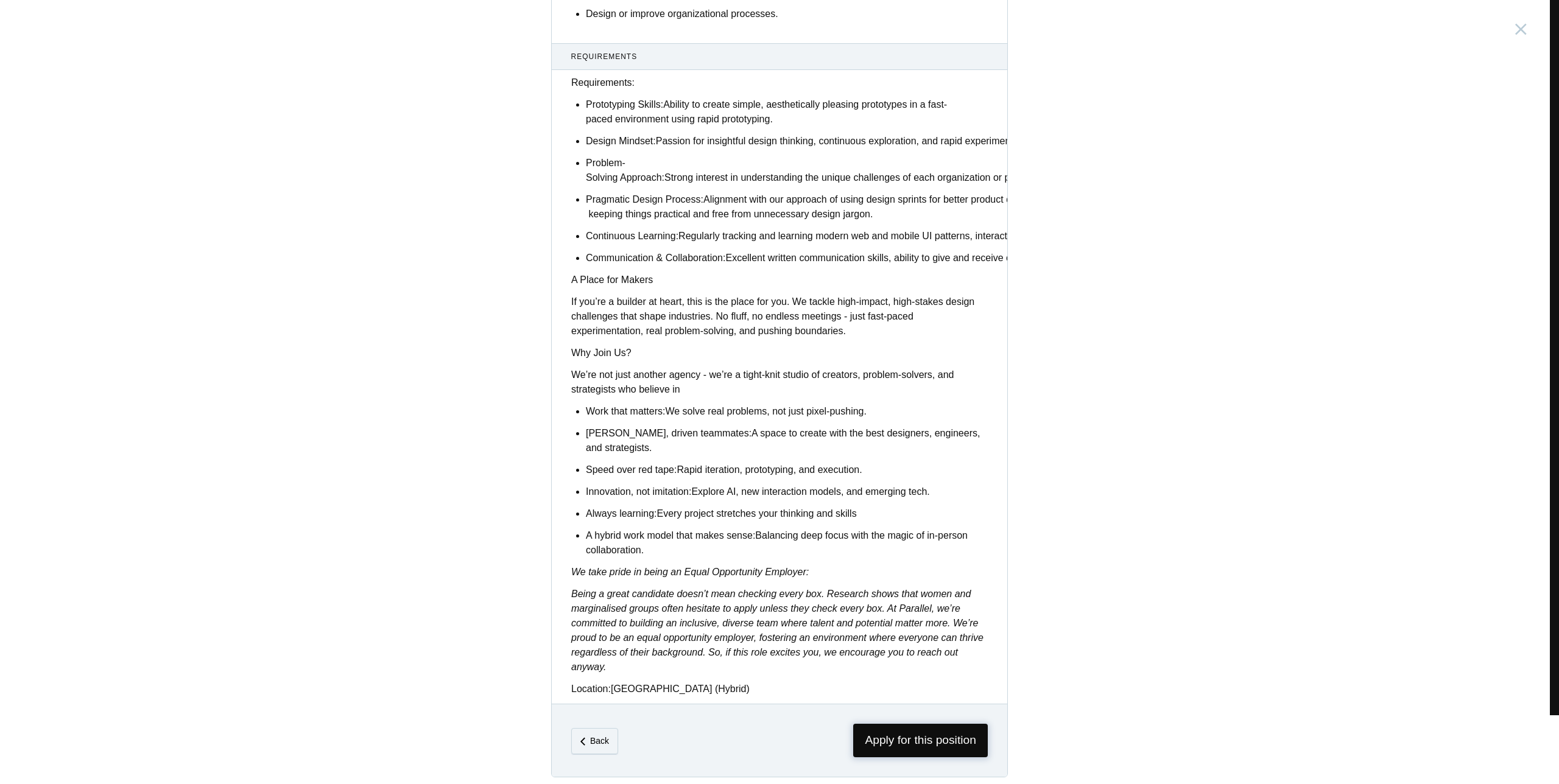
click at [909, 715] on div "Back Apply for this position" at bounding box center [780, 740] width 456 height 73
click at [910, 736] on span "Apply for this position" at bounding box center [921, 741] width 135 height 34
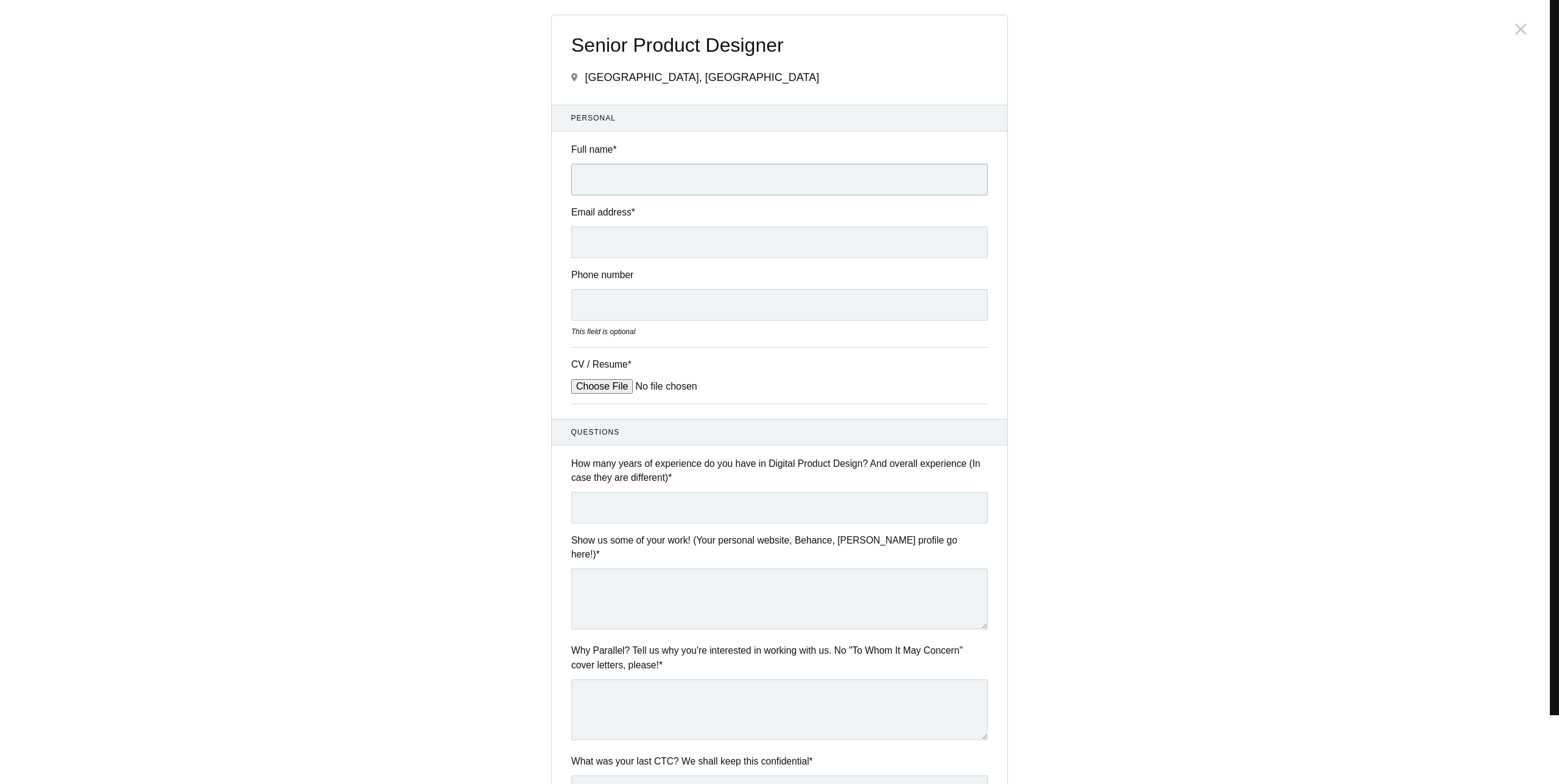
click at [592, 184] on input "Full name *" at bounding box center [779, 179] width 416 height 32
type input "Rohita Patel"
type input "mrrohit9552@gmail.com"
type input "08457899552"
click at [604, 180] on input "Rohita Patel" at bounding box center [779, 179] width 416 height 32
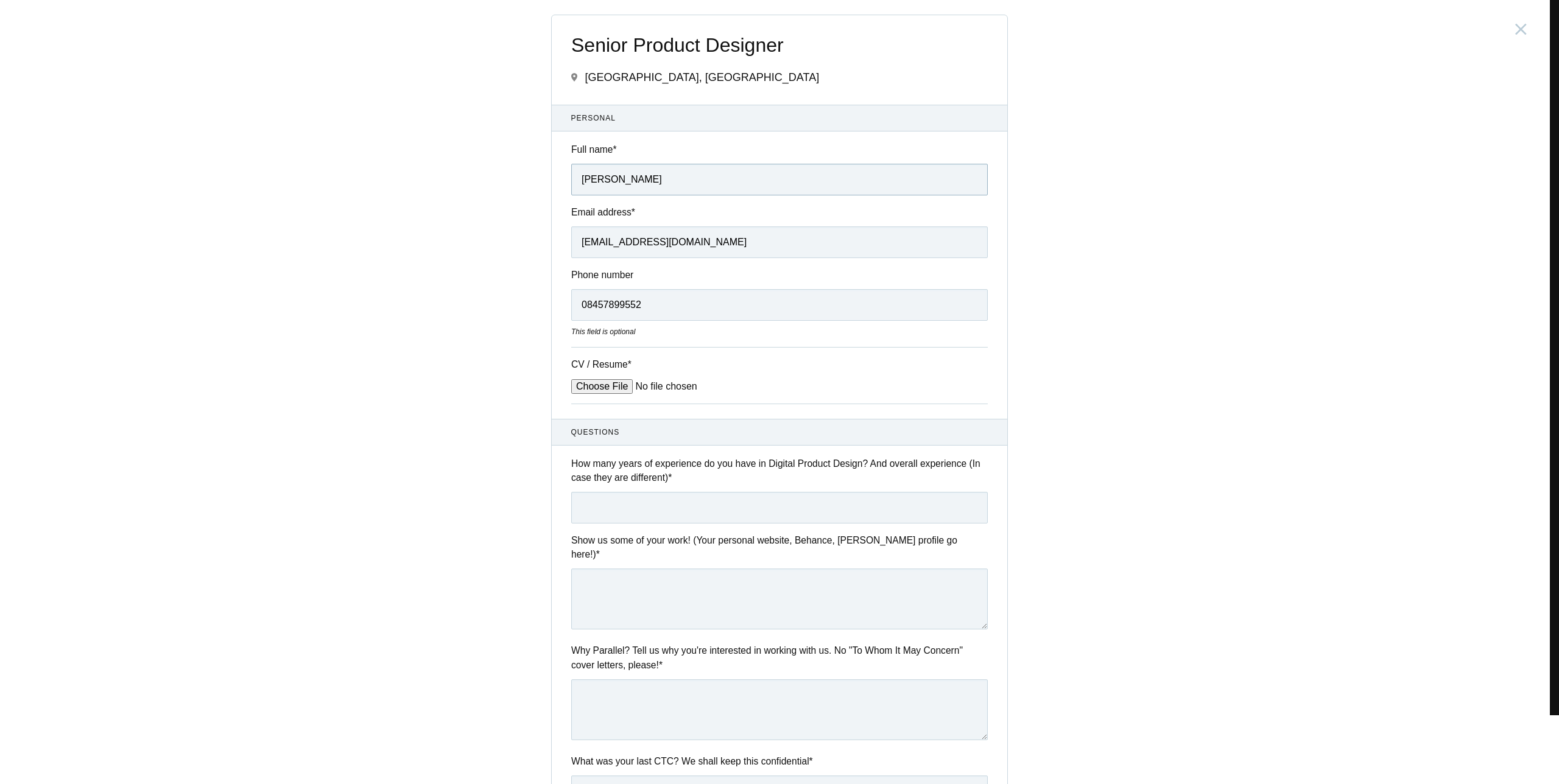
type input "Rohit Patel"
click at [583, 304] on input "08457899552" at bounding box center [779, 305] width 416 height 32
type input "8457899552"
click at [583, 378] on div "CV / Resume *" at bounding box center [779, 375] width 416 height 57
click at [596, 394] on input "CV / Resume *" at bounding box center [664, 386] width 185 height 14
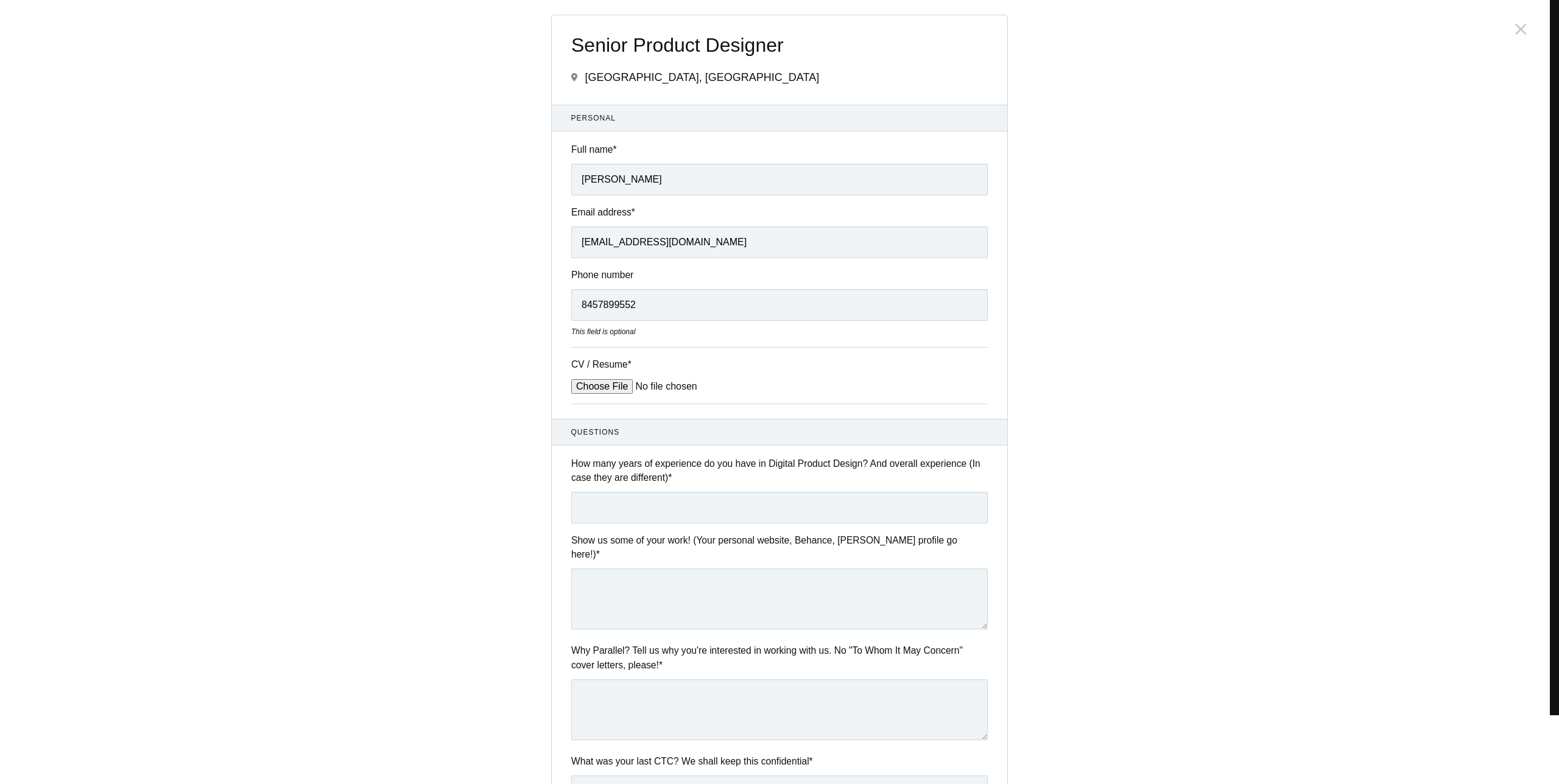
type input "C:\fakepath\Rohit Patel Resume 25.pdf"
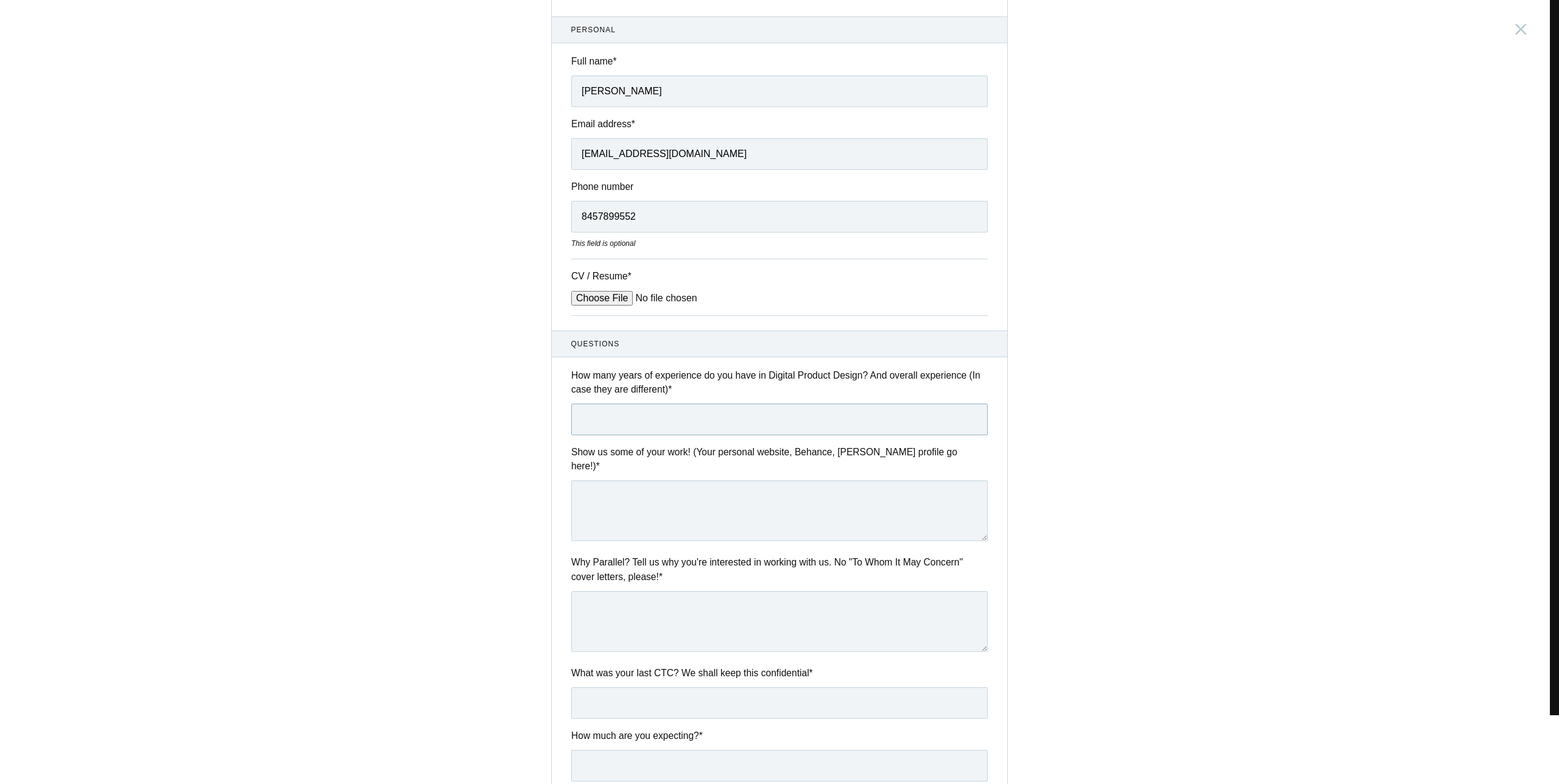
click at [641, 429] on input "text" at bounding box center [779, 419] width 416 height 32
click at [649, 420] on input "text" at bounding box center [779, 419] width 416 height 32
type input "6"
click at [631, 504] on textarea at bounding box center [779, 511] width 416 height 61
paste textarea "- Some of the best work i have done compiled in a Figma file- https://drive.goo…"
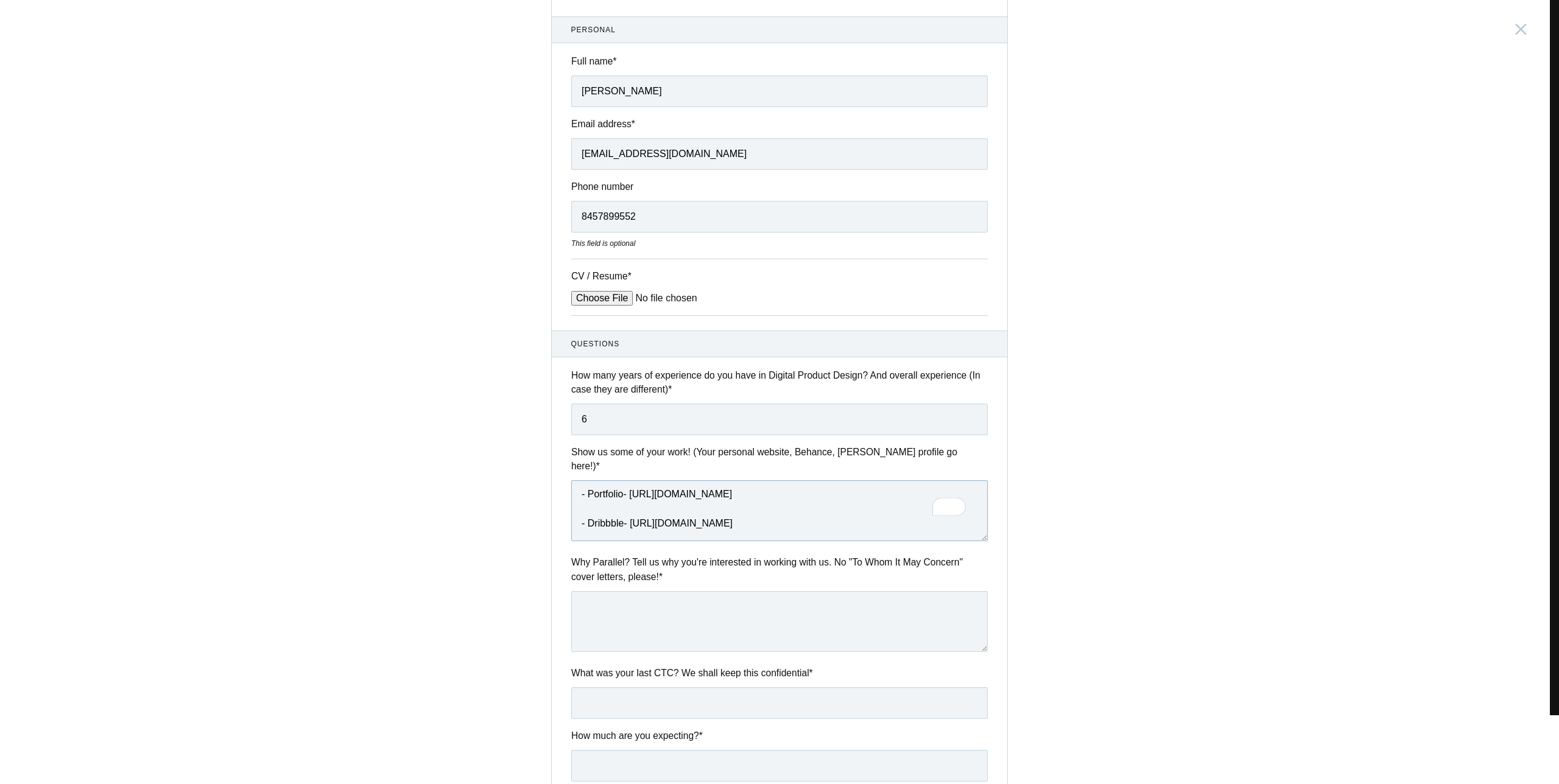
scroll to position [279, 0]
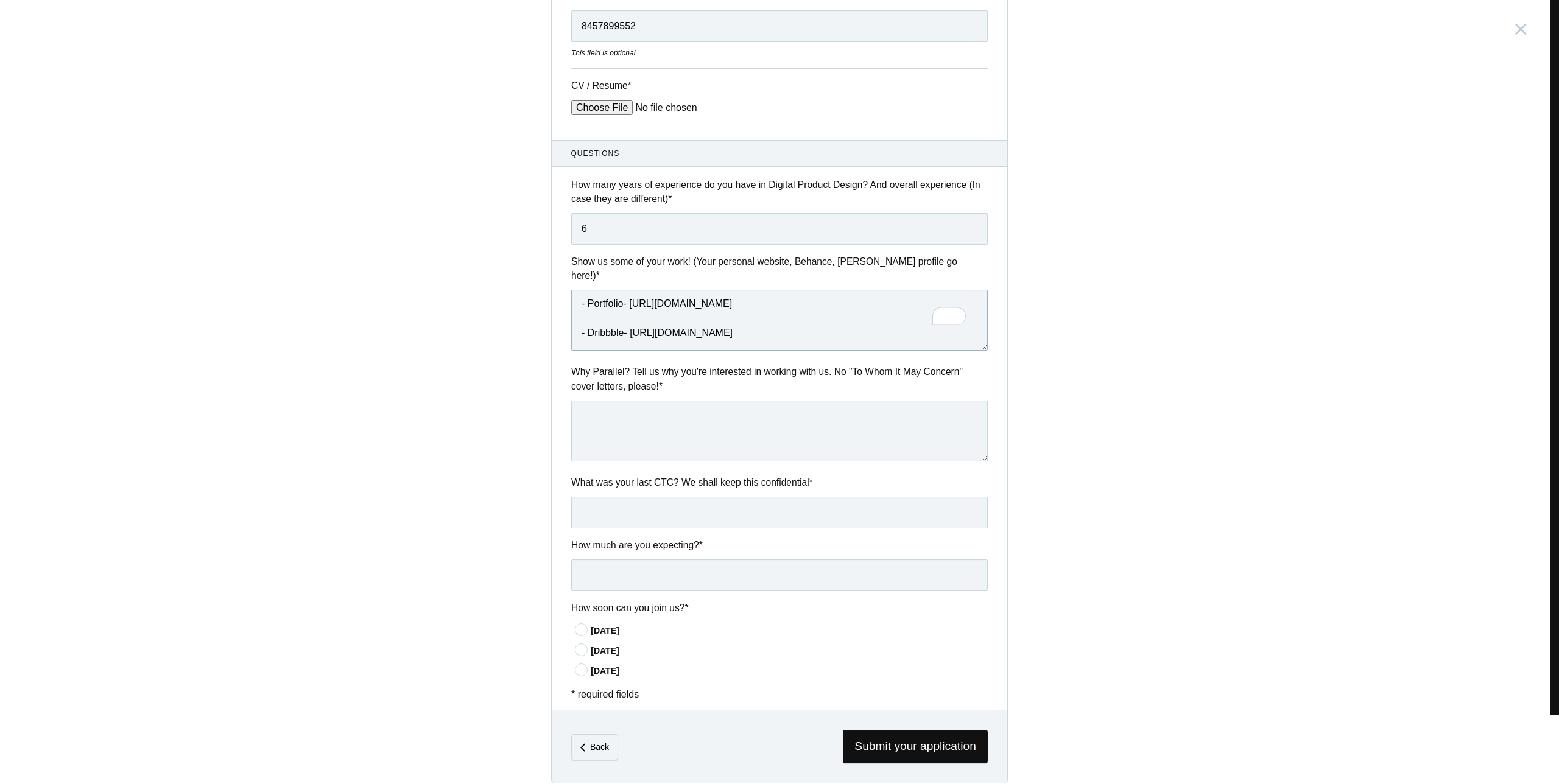
type textarea "- Some of the best work i have done compiled in a Figma file- https://drive.goo…"
click at [626, 429] on textarea at bounding box center [779, 431] width 416 height 61
drag, startPoint x: 565, startPoint y: 354, endPoint x: 648, endPoint y: 370, distance: 84.5
click at [664, 373] on div "Why Parallel? Tell us why you're interested in working with us. No "To Whom It …" at bounding box center [780, 414] width 456 height 100
copy label "Why Parallel? Tell us why you're interested in working with us. No "To Whom It …"
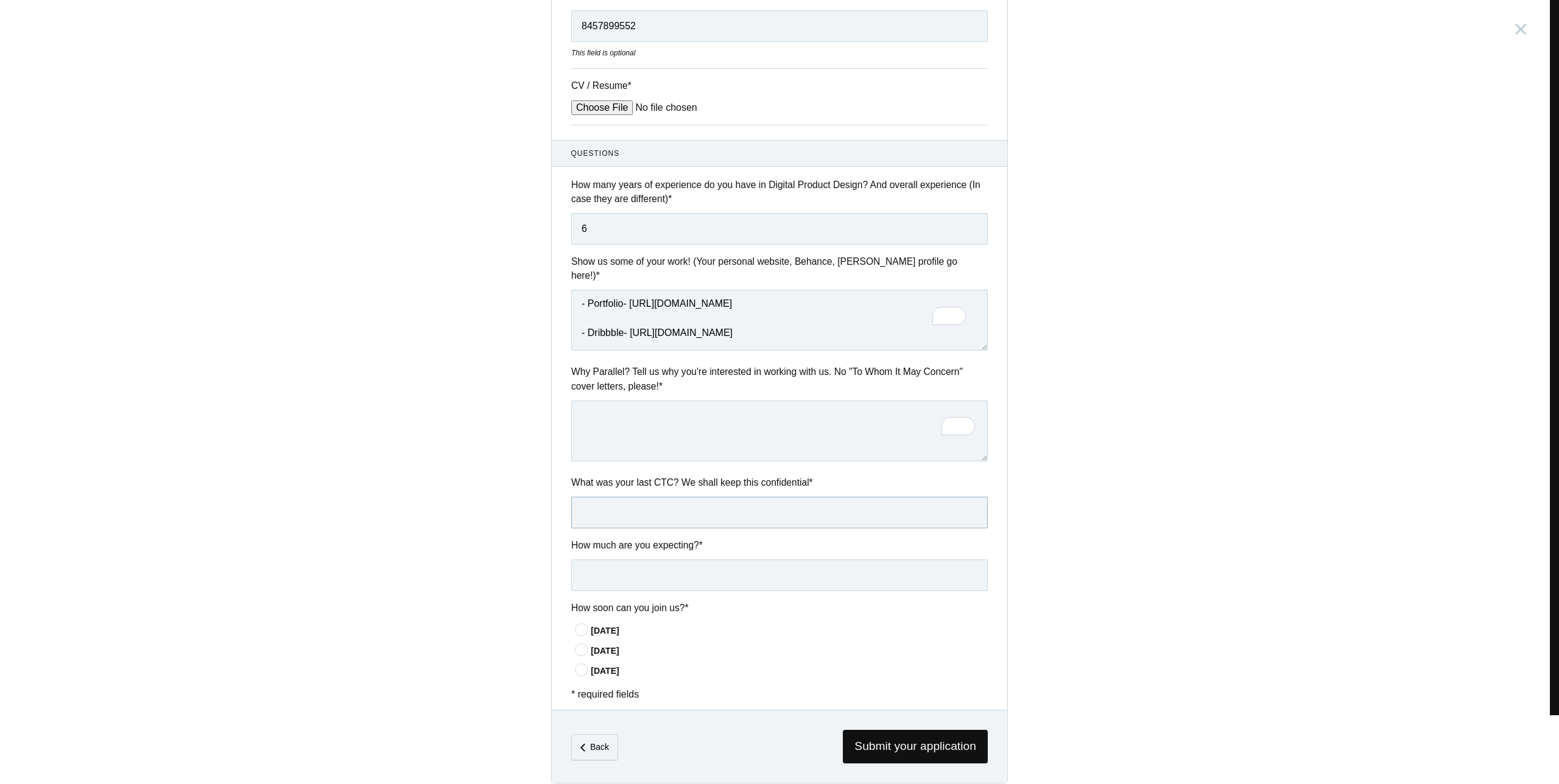
click at [643, 505] on input "text" at bounding box center [779, 512] width 416 height 32
type input "26 LPA"
drag, startPoint x: 714, startPoint y: 582, endPoint x: 712, endPoint y: 576, distance: 6.3
click at [714, 582] on div "Questions How many years of experience do you have in Digital Product Design? A…" at bounding box center [780, 408] width 456 height 537
click at [708, 565] on input "text" at bounding box center [779, 575] width 416 height 32
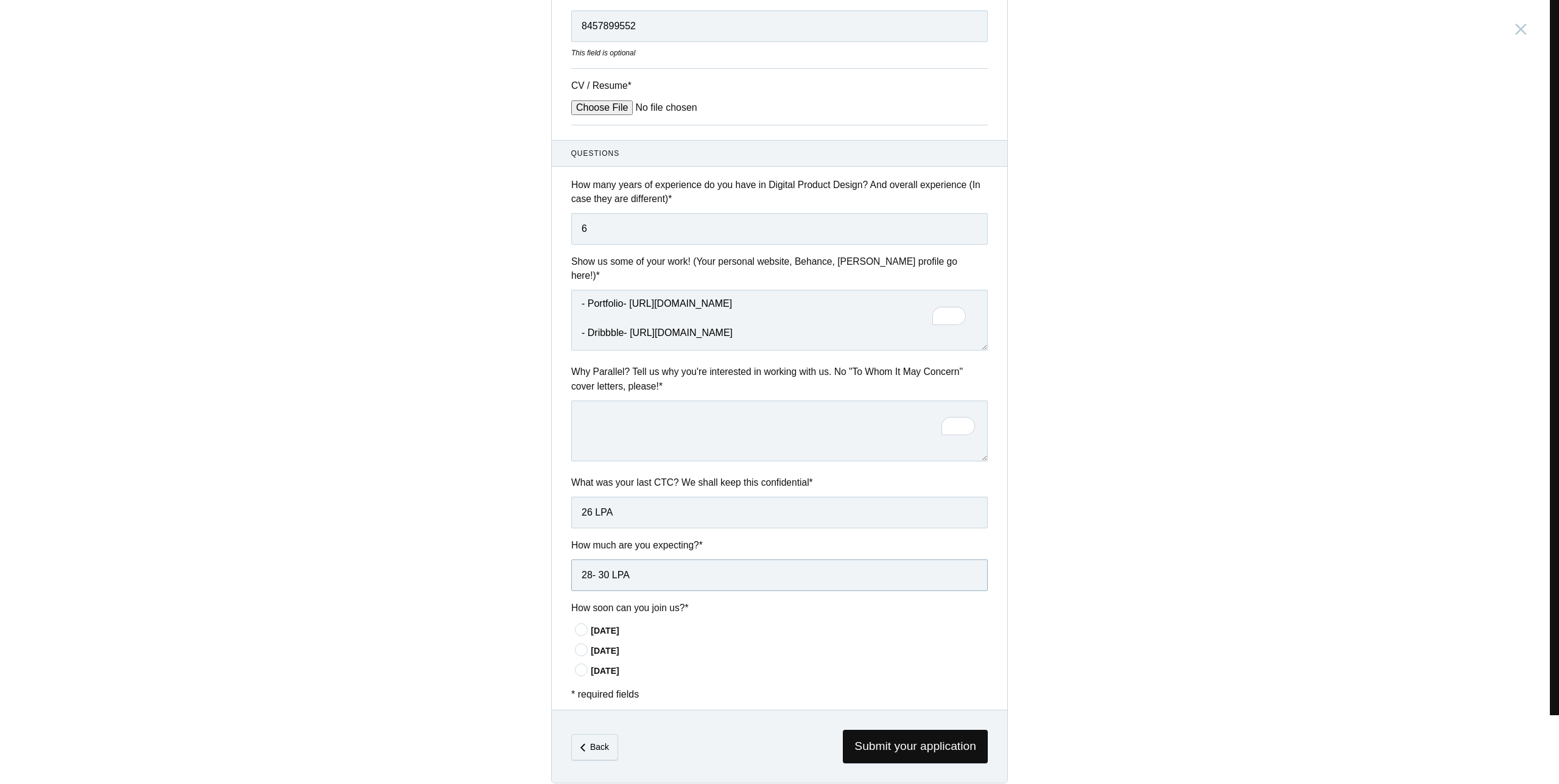
type input "28- 30 LPA"
click at [609, 625] on div "In 15 days" at bounding box center [789, 631] width 397 height 12
click at [0, 0] on input"] "In 15 days" at bounding box center [0, 0] width 0 height 0
click at [595, 409] on textarea "To enrich screen reader interactions, please activate Accessibility in Grammarl…" at bounding box center [779, 431] width 416 height 61
paste textarea "I want to work at Parallel because I love how you focus on solving real problem…"
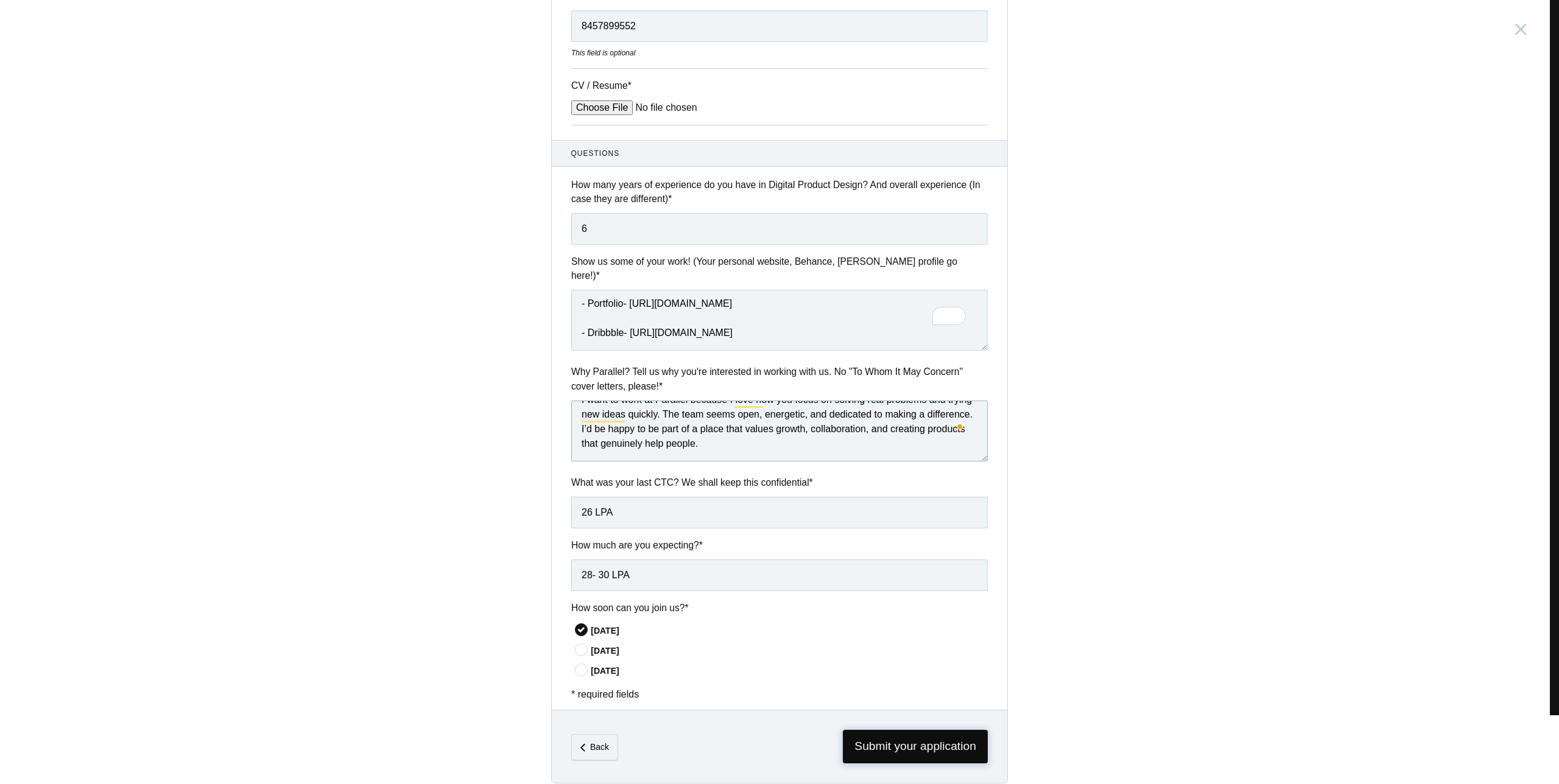
type textarea "I want to work at Parallel because I love how you focus on solving real problem…"
click at [932, 731] on span "Submit your application" at bounding box center [915, 747] width 145 height 34
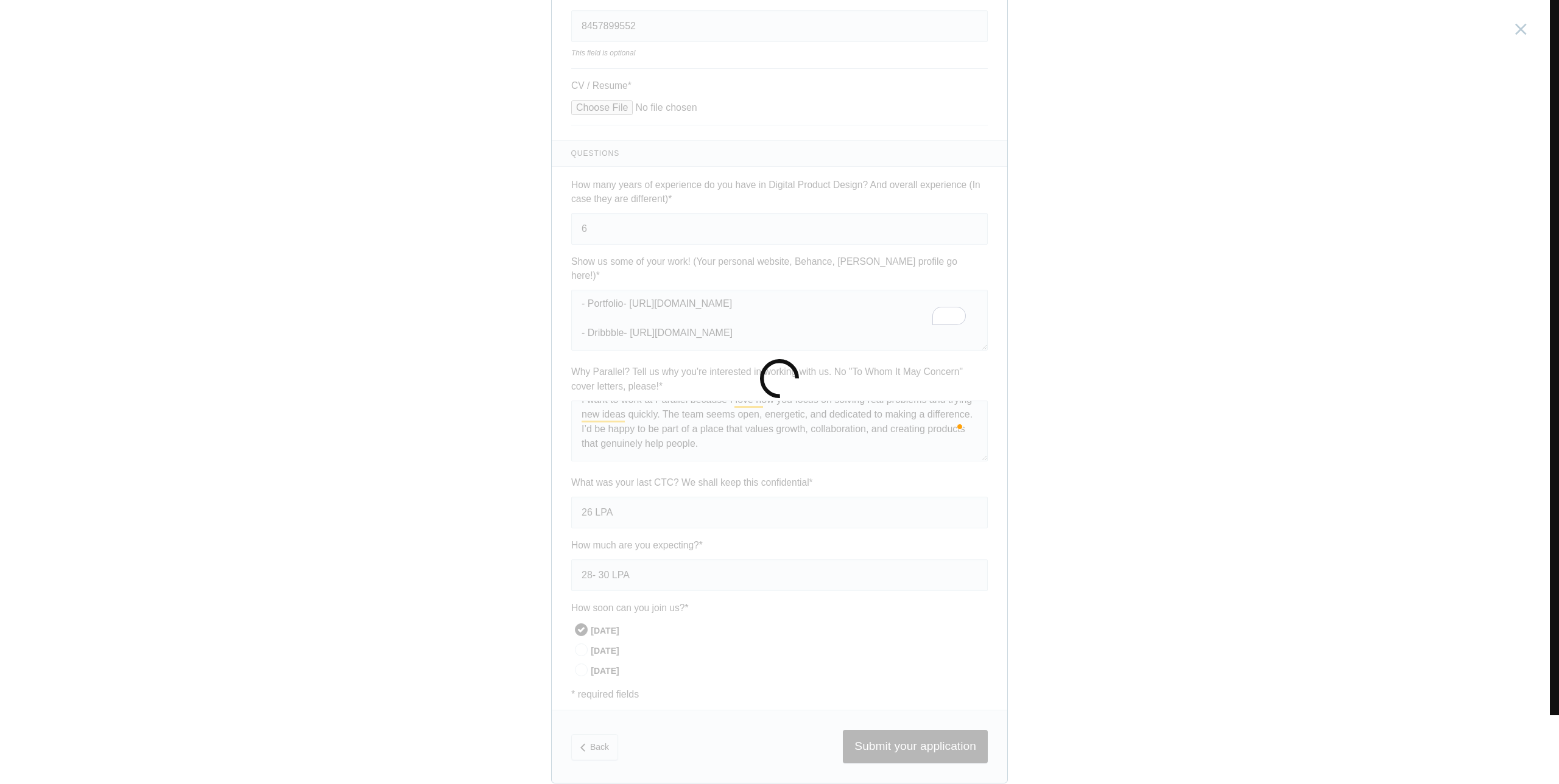
scroll to position [0, 0]
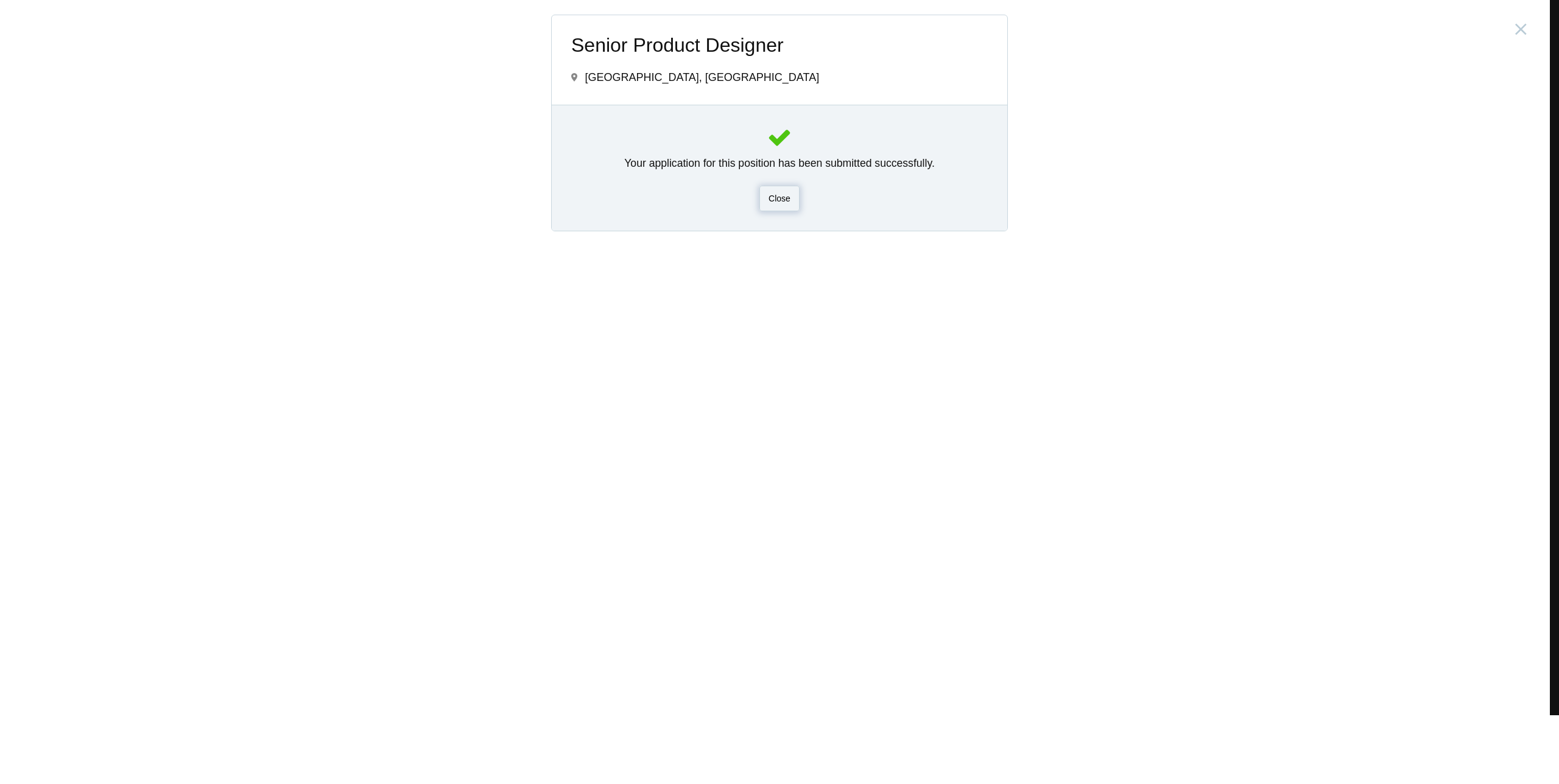
click at [772, 194] on span "Close" at bounding box center [779, 198] width 22 height 10
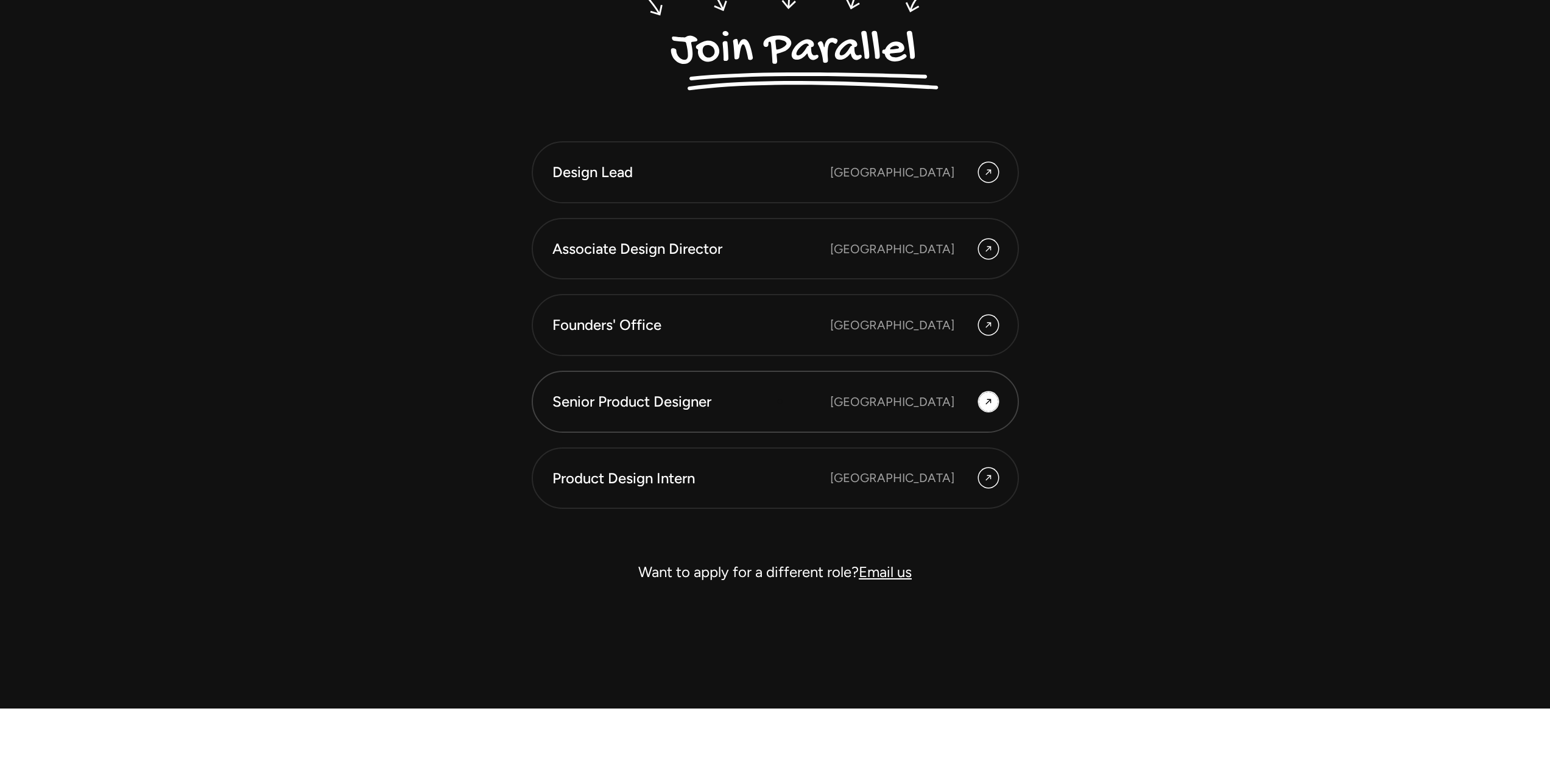
click at [760, 396] on div "Senior Product Designer" at bounding box center [691, 401] width 278 height 21
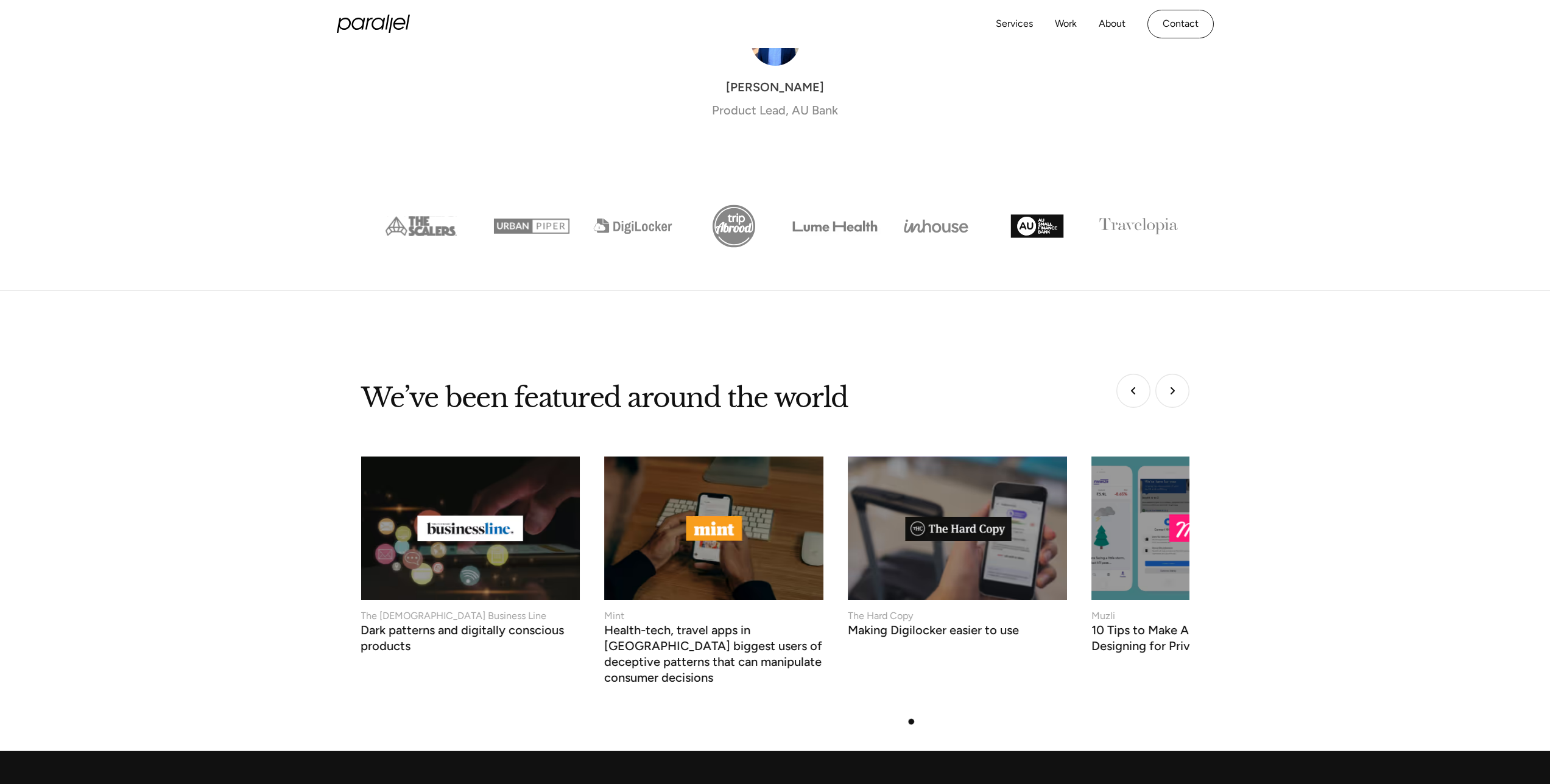
scroll to position [4449, 0]
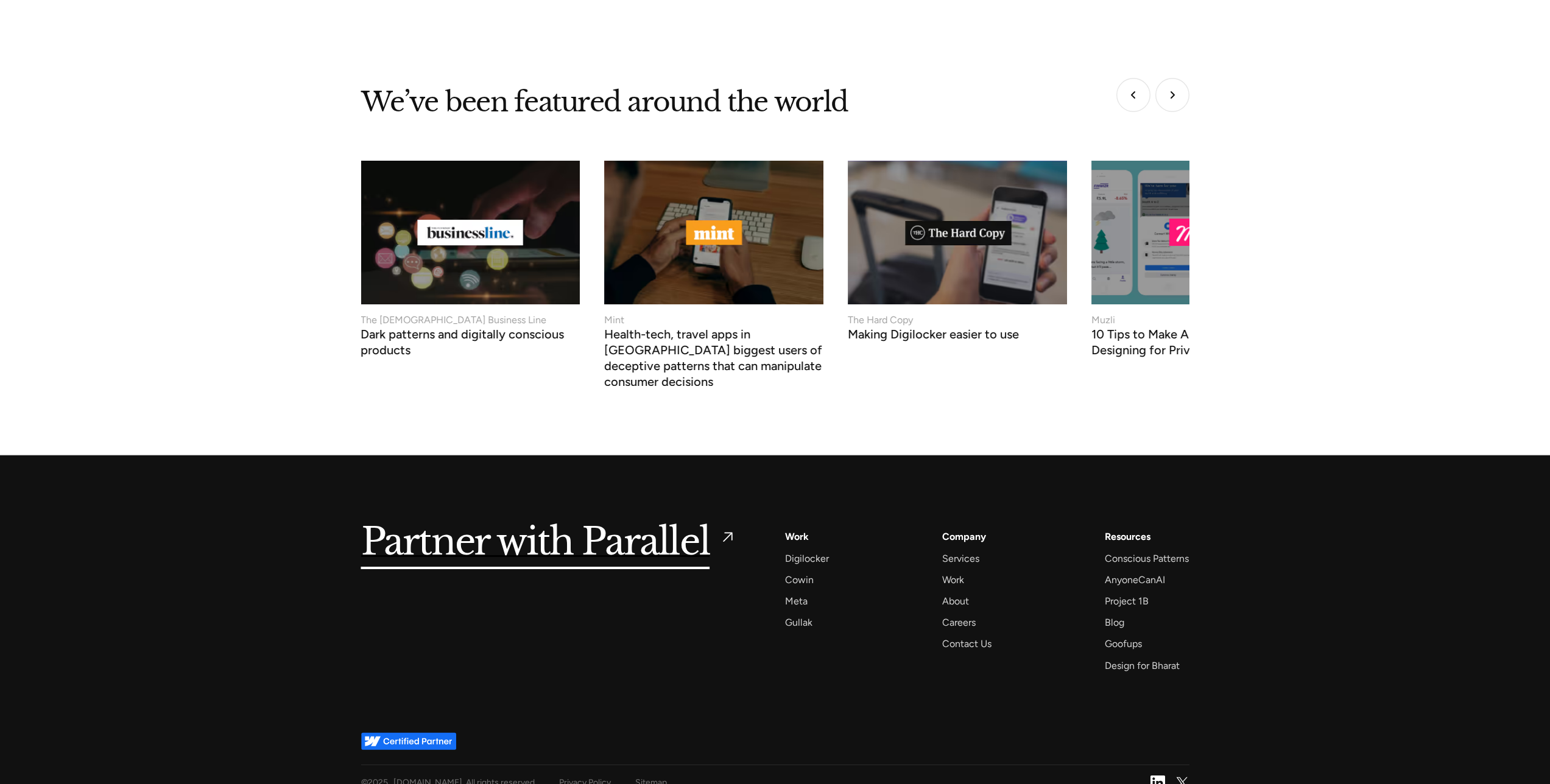
click at [1157, 776] on img at bounding box center [1158, 783] width 14 height 14
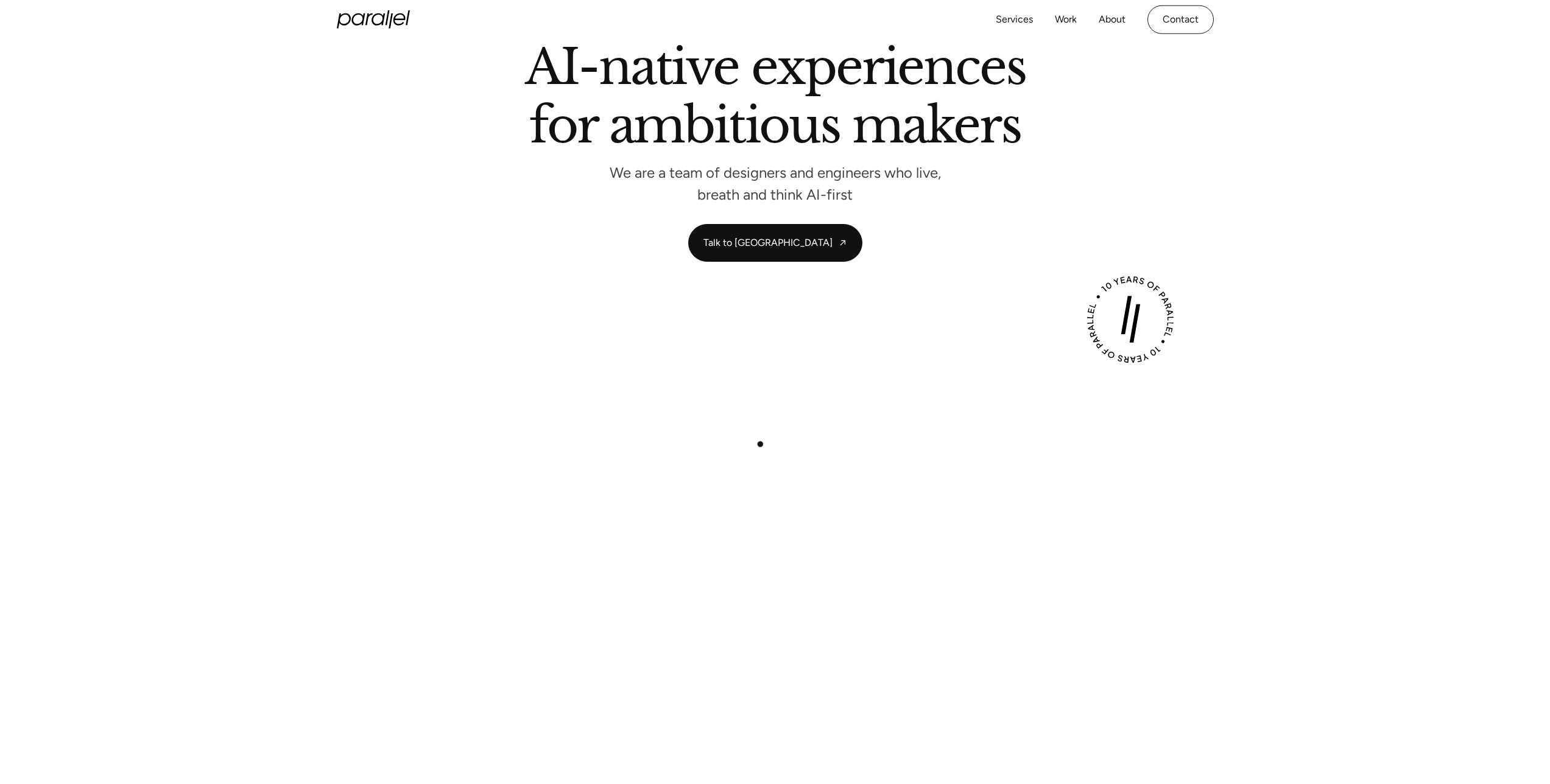
scroll to position [0, 0]
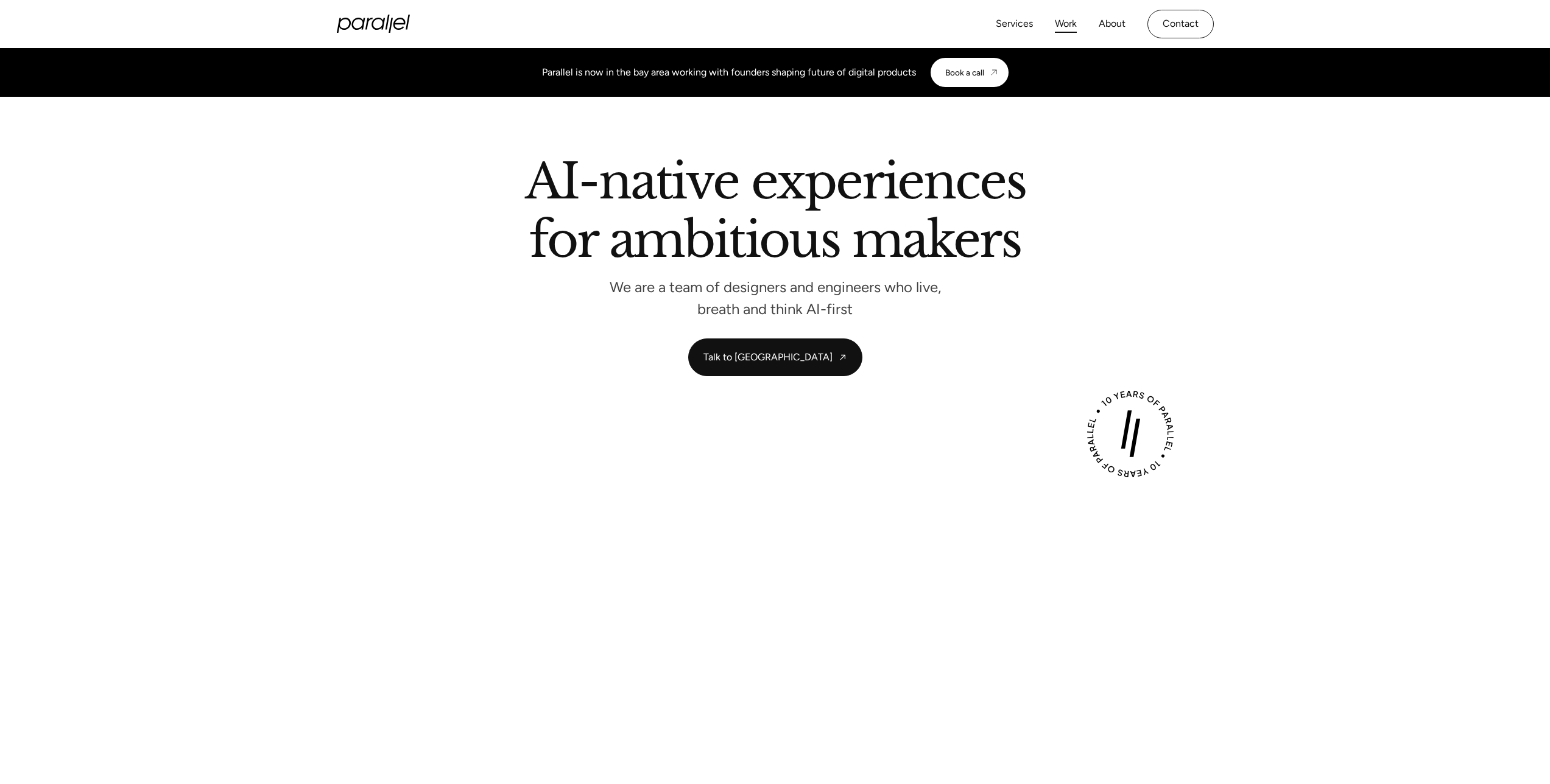
click at [1069, 24] on link "Work" at bounding box center [1065, 24] width 22 height 17
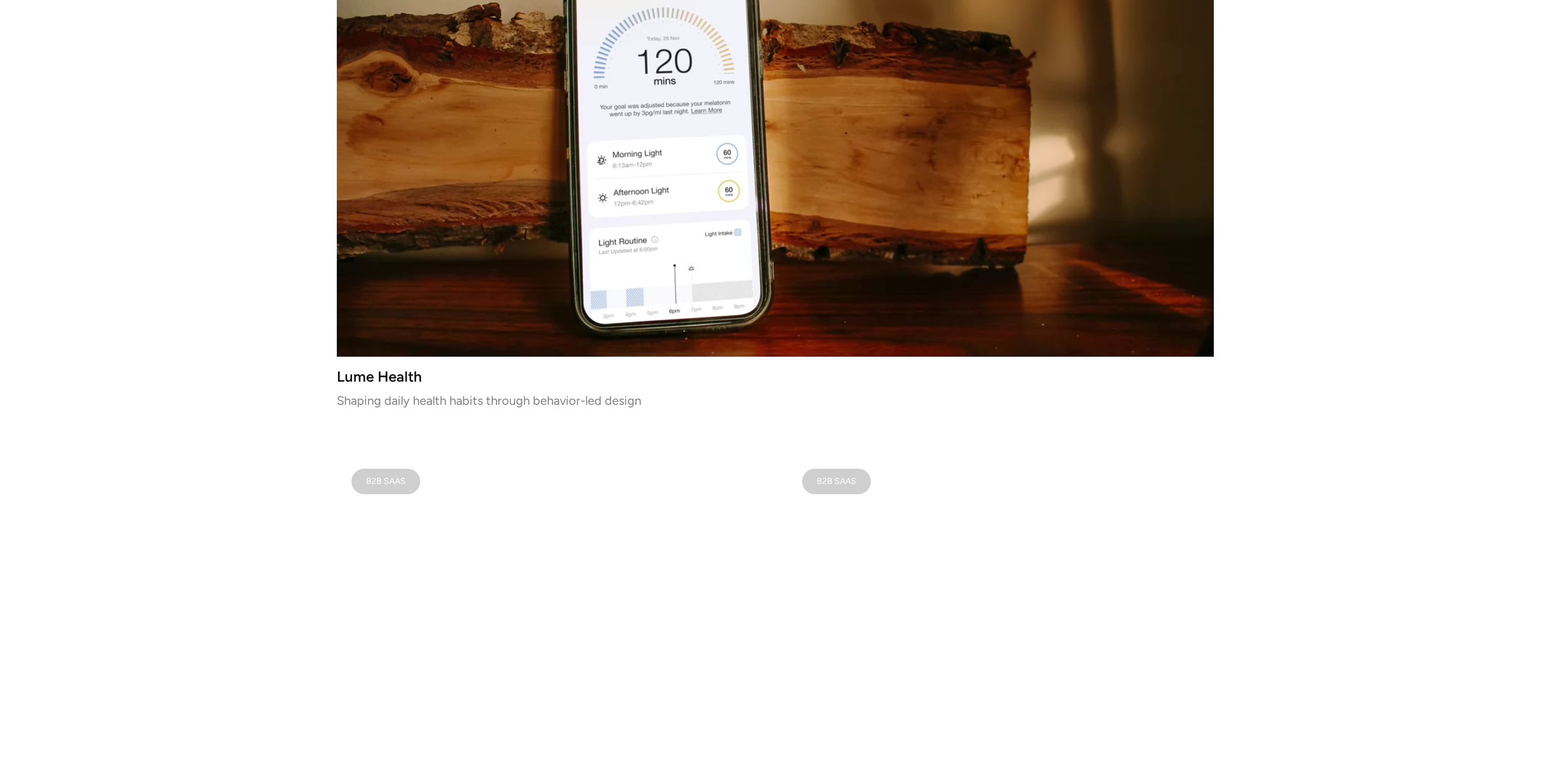
scroll to position [818, 0]
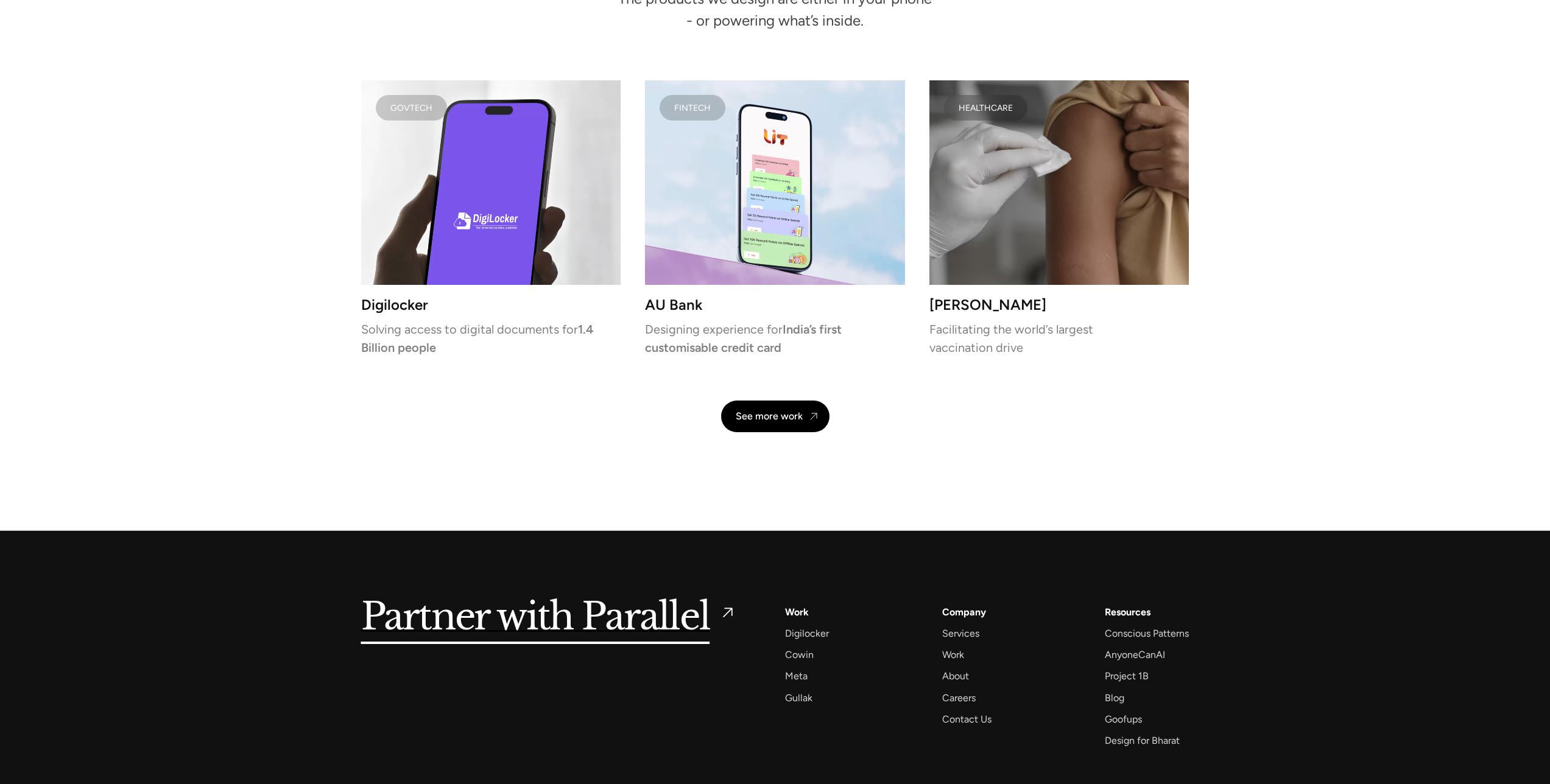
scroll to position [2914, 0]
